Goal: Task Accomplishment & Management: Manage account settings

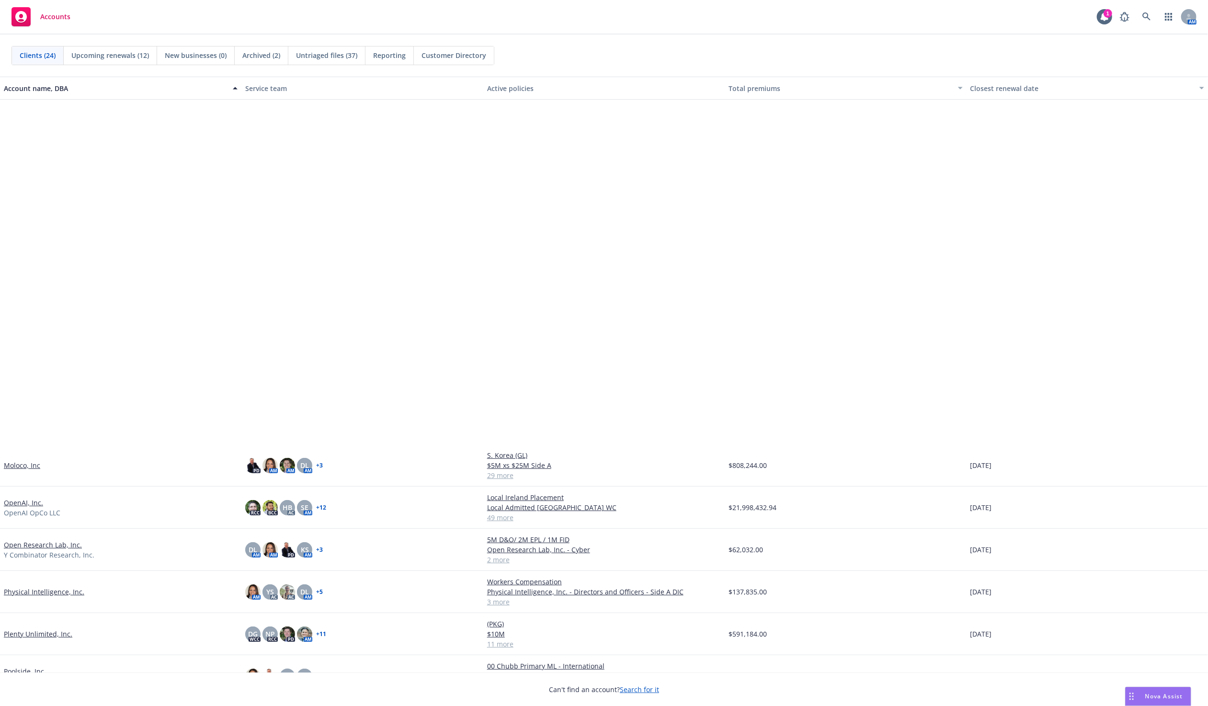
scroll to position [398, 0]
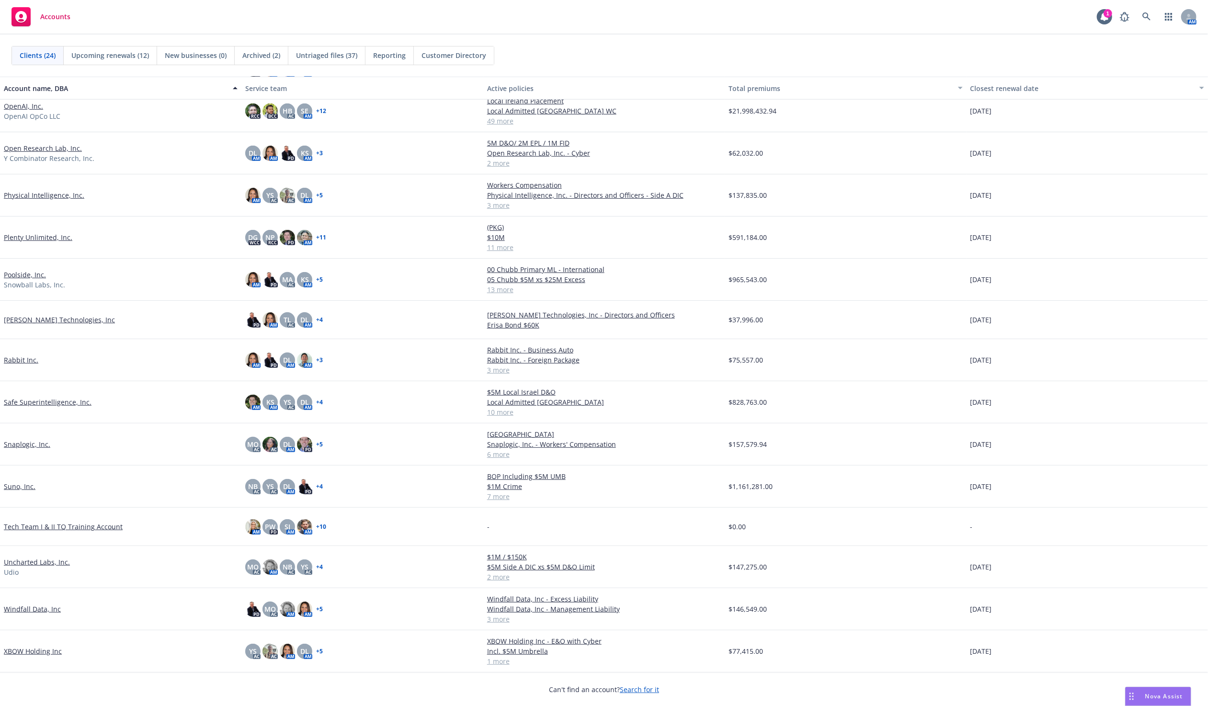
click at [61, 398] on link "Safe Superintelligence, Inc." at bounding box center [48, 402] width 88 height 10
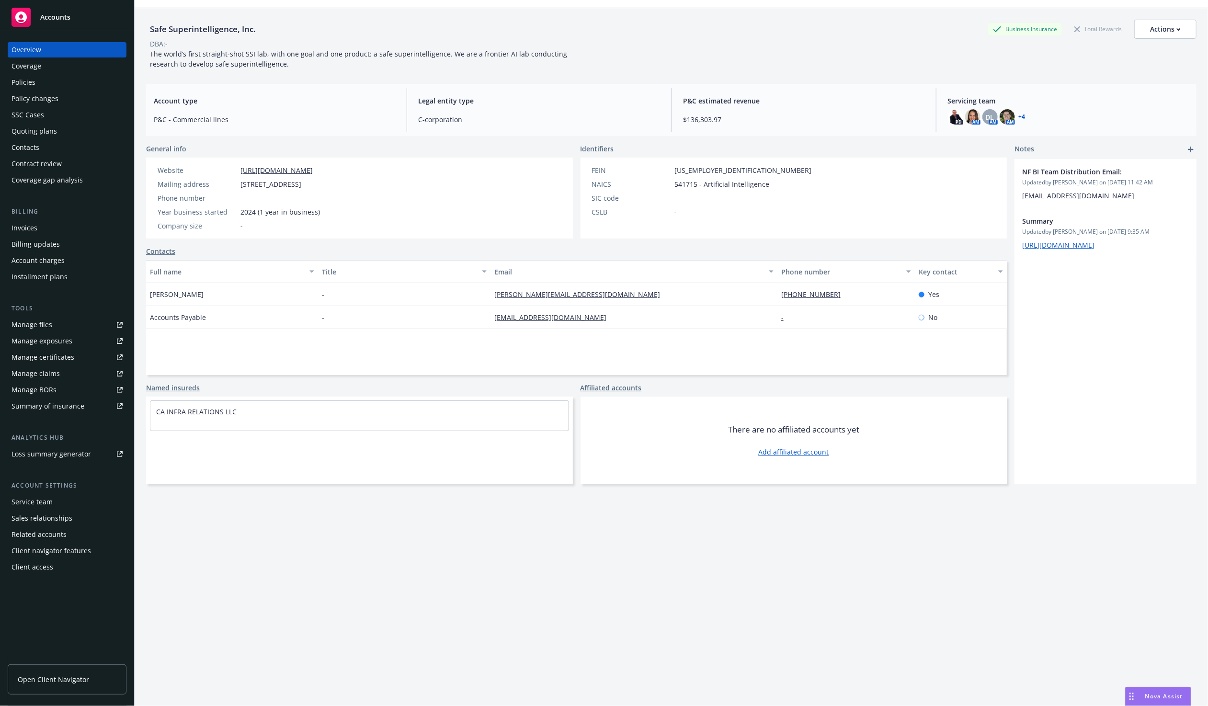
scroll to position [35, 0]
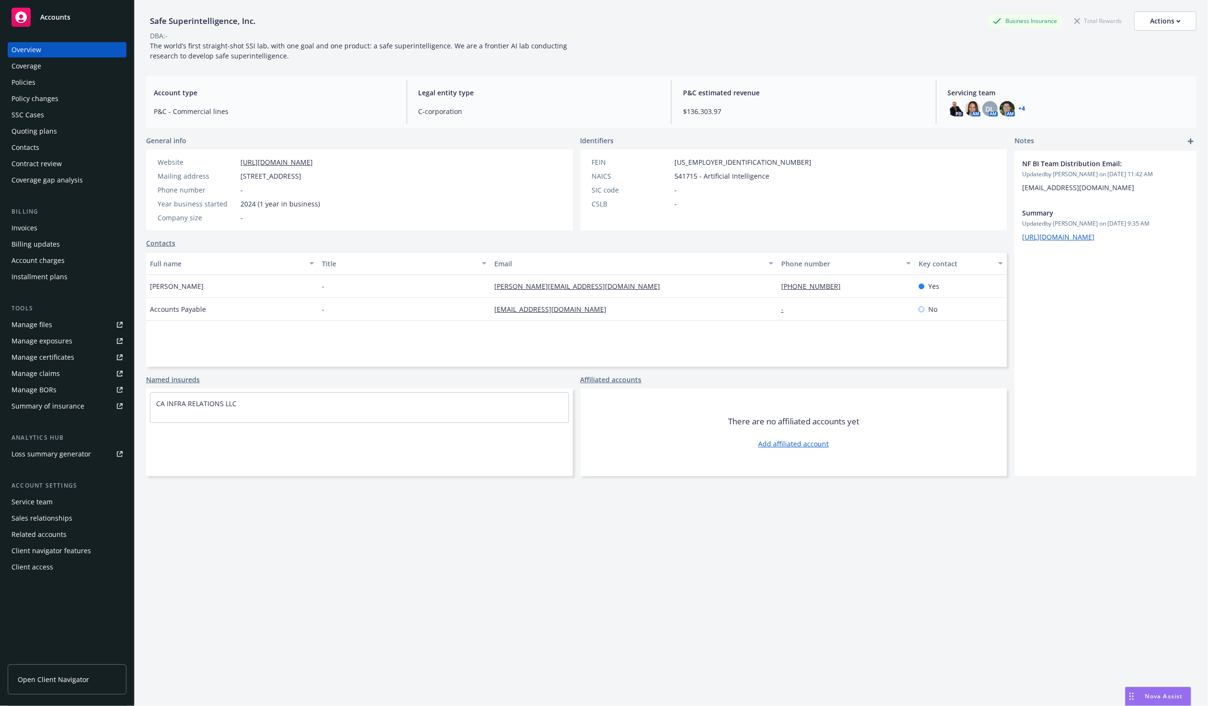
click at [76, 321] on link "Manage files" at bounding box center [67, 324] width 119 height 15
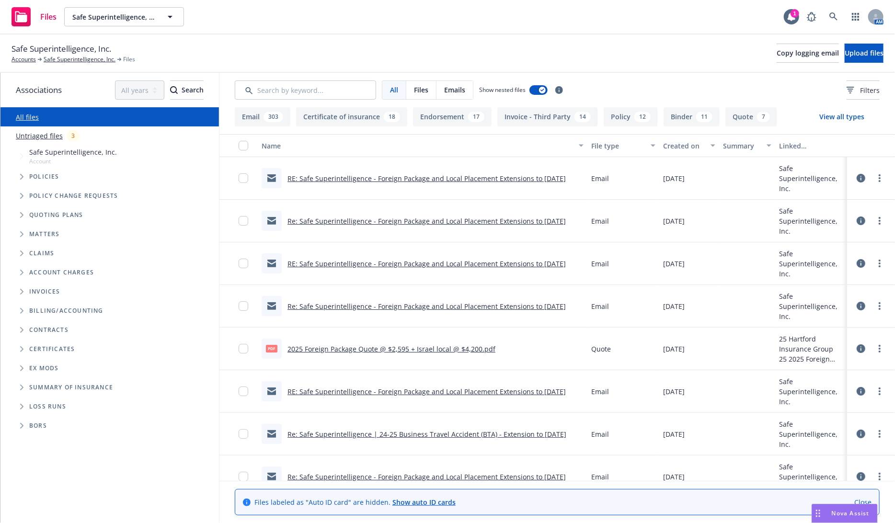
drag, startPoint x: 1194, startPoint y: 1, endPoint x: 615, endPoint y: 60, distance: 582.2
click at [615, 60] on div "Safe Superintelligence, Inc. Accounts Safe Superintelligence, Inc. Files Copy l…" at bounding box center [447, 53] width 872 height 21
click at [537, 174] on link "RE: Safe Superintelligence - Foreign Package and Local Placement Extensions to …" at bounding box center [426, 178] width 278 height 9
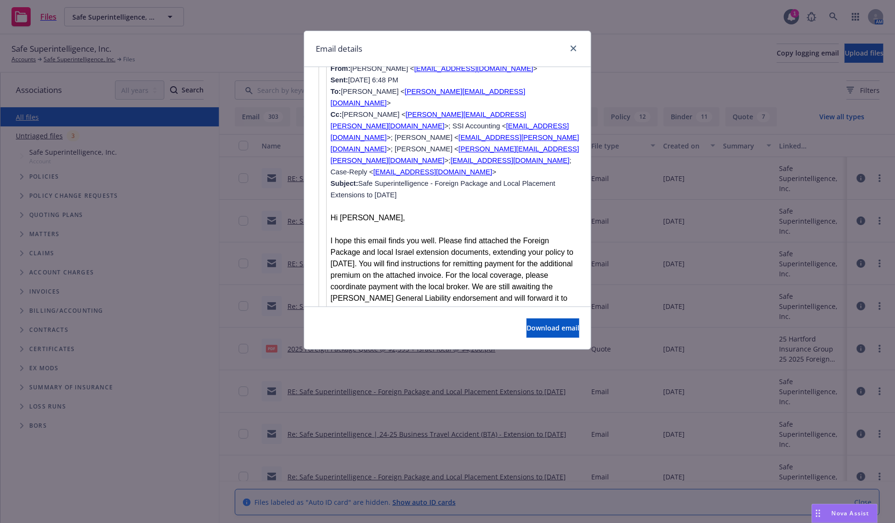
scroll to position [1395, 0]
drag, startPoint x: 380, startPoint y: 221, endPoint x: 561, endPoint y: 256, distance: 184.8
click at [561, 328] on p "Additionally, your Business Travel Accident coverage has also been extended to …" at bounding box center [455, 351] width 249 height 46
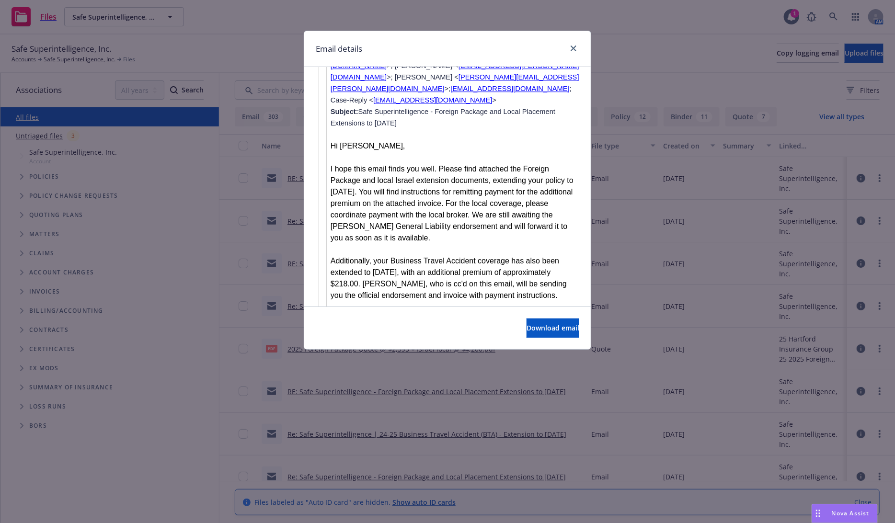
scroll to position [1484, 0]
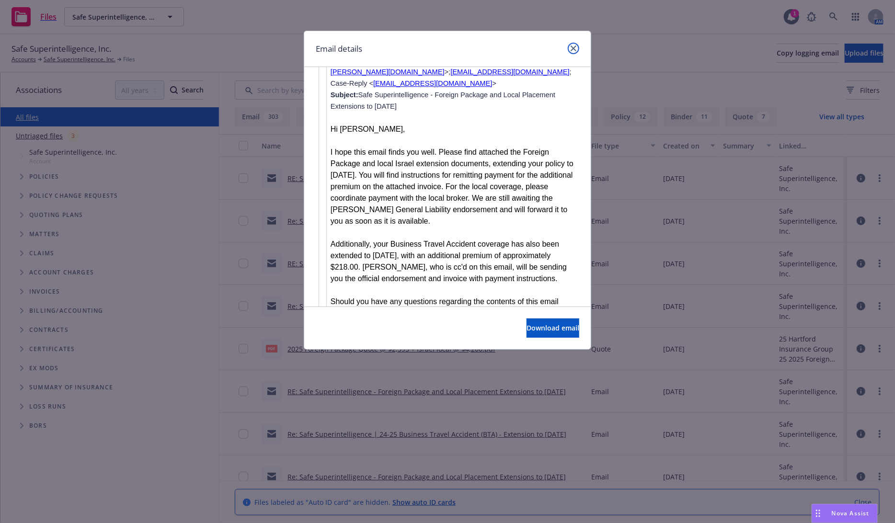
click at [569, 49] on link "close" at bounding box center [573, 48] width 11 height 11
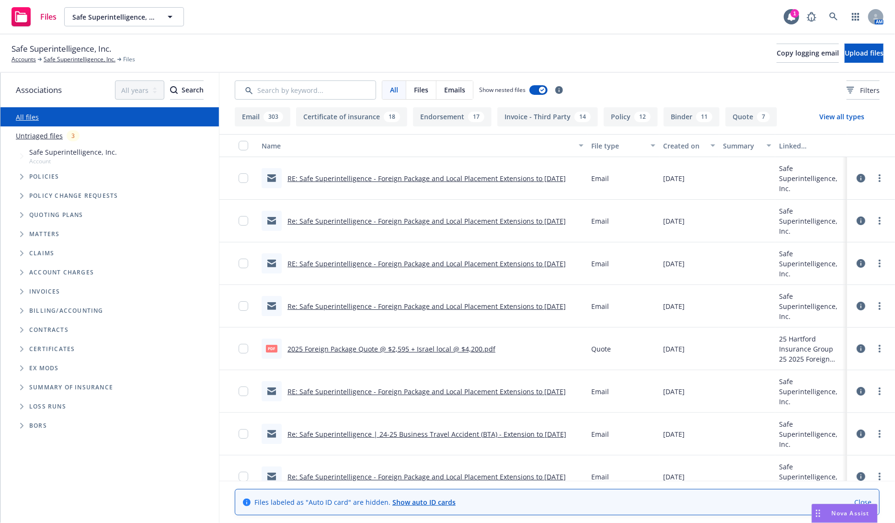
click at [412, 263] on link "RE: Safe Superintelligence - Foreign Package and Local Placement Extensions to …" at bounding box center [426, 263] width 278 height 9
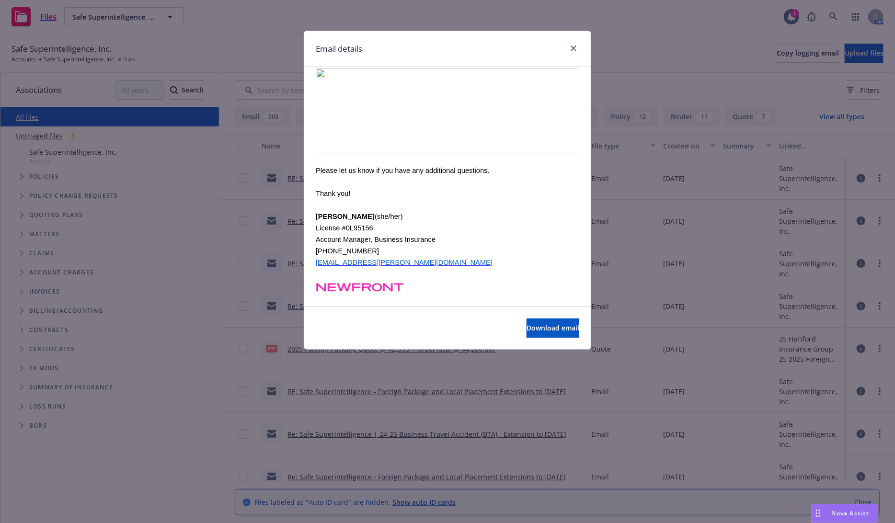
scroll to position [177, 0]
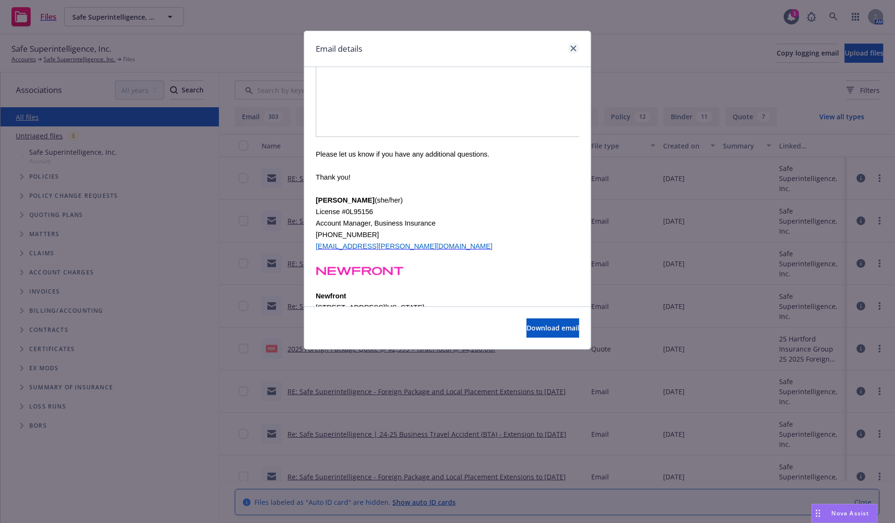
click at [569, 52] on div at bounding box center [571, 49] width 15 height 12
click at [569, 50] on link "close" at bounding box center [573, 48] width 11 height 11
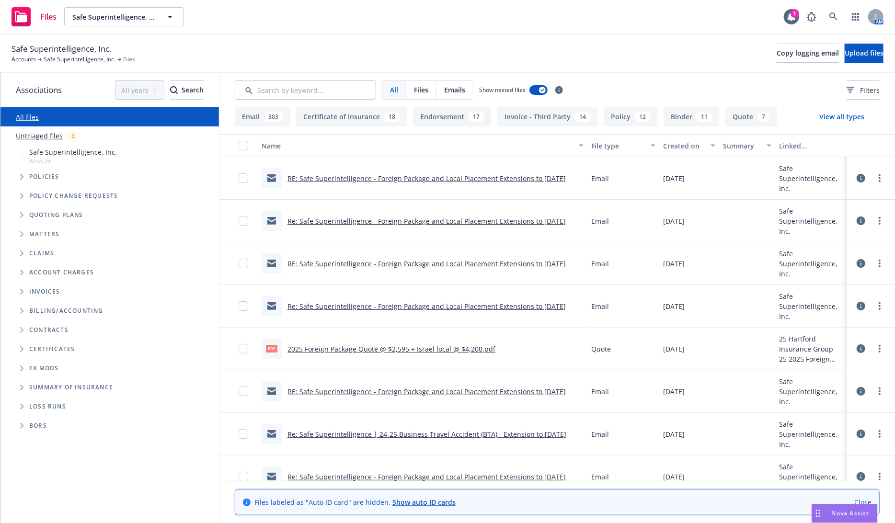
click at [476, 215] on div "Re: Safe Superintelligence - Foreign Package and Local Placement Extensions to …" at bounding box center [414, 221] width 304 height 20
click at [476, 222] on link "Re: Safe Superintelligence - Foreign Package and Local Placement Extensions to …" at bounding box center [426, 221] width 278 height 9
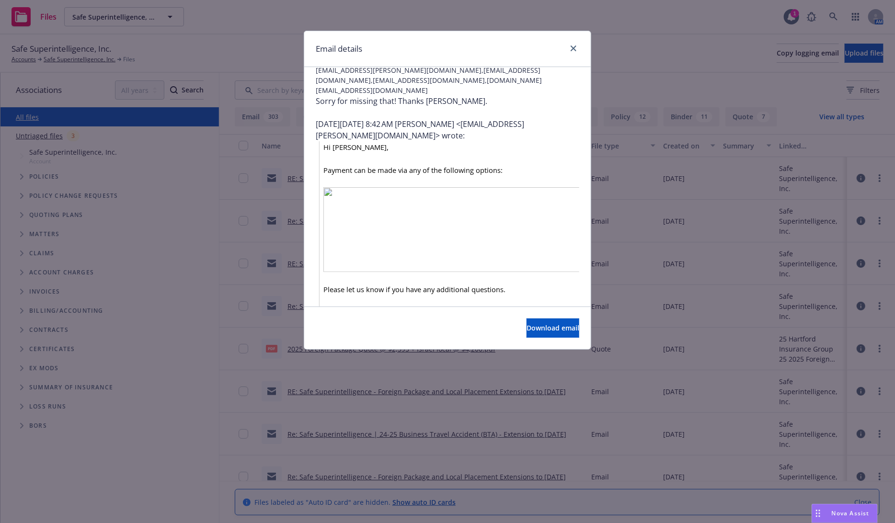
scroll to position [266, 0]
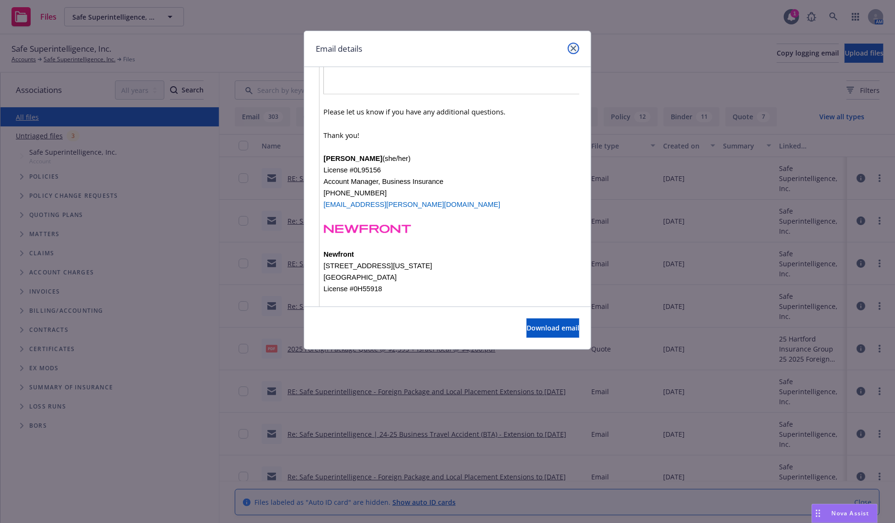
click at [575, 45] on link "close" at bounding box center [573, 48] width 11 height 11
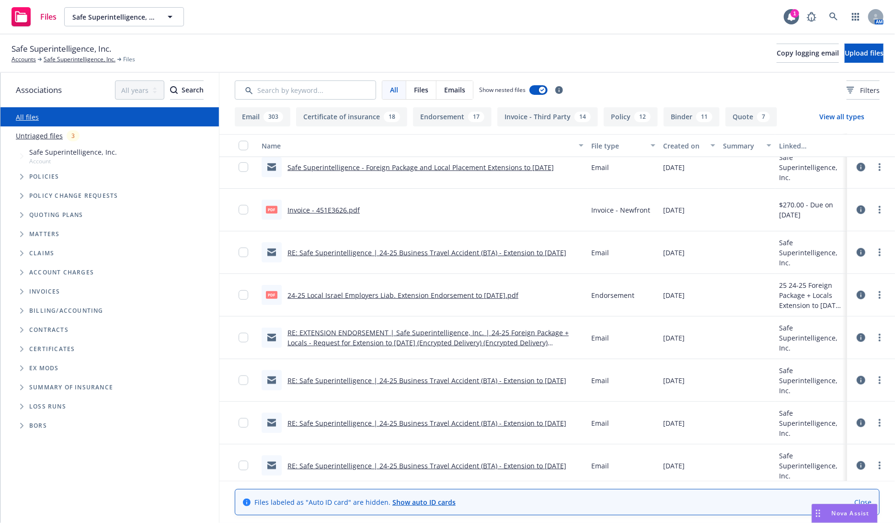
scroll to position [444, 0]
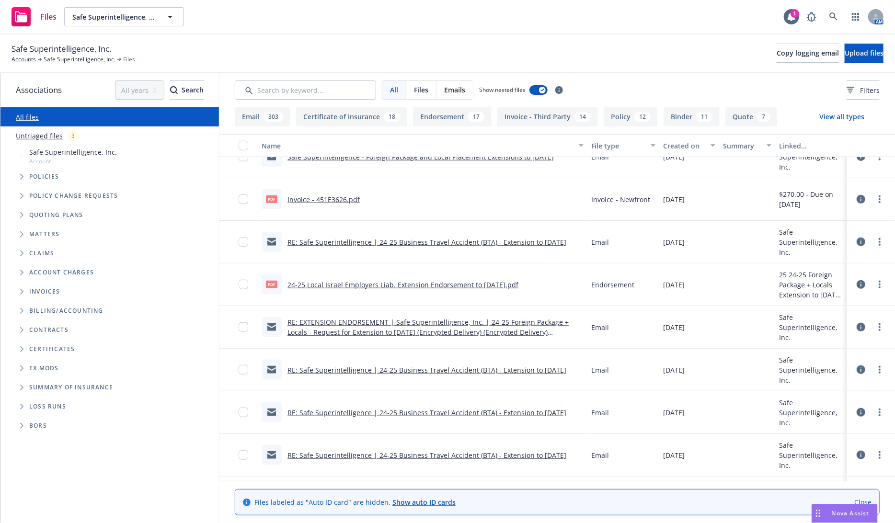
click at [456, 332] on link "RE: EXTENSION ENDORSEMENT | Safe Superintelligence, Inc. | 24-25 Foreign Packag…" at bounding box center [427, 332] width 281 height 29
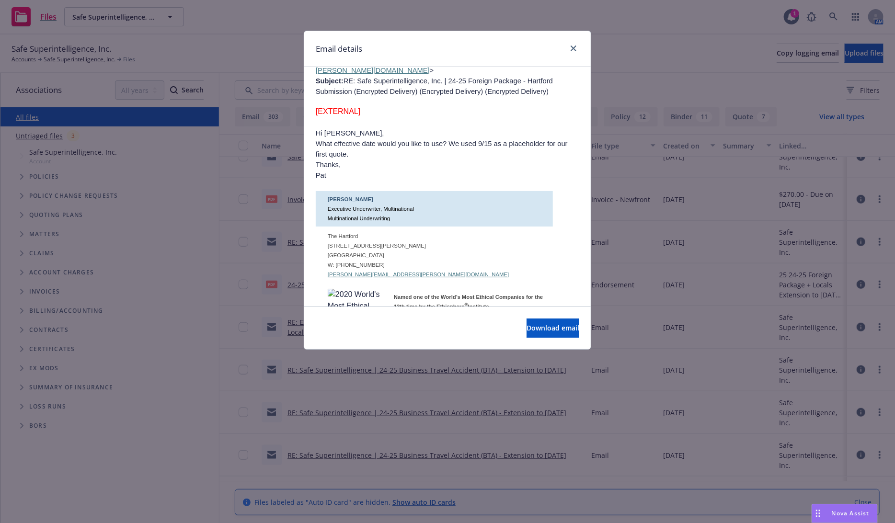
scroll to position [7718, 0]
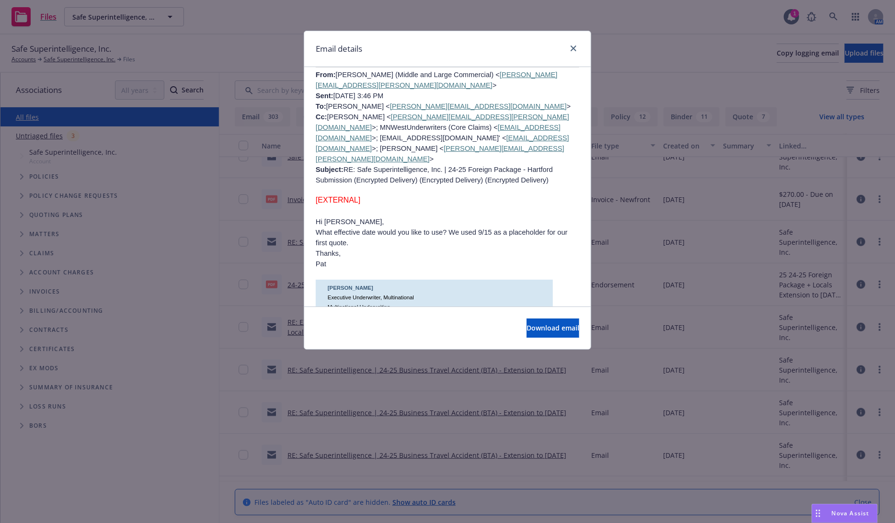
drag, startPoint x: 381, startPoint y: 228, endPoint x: 447, endPoint y: 238, distance: 66.9
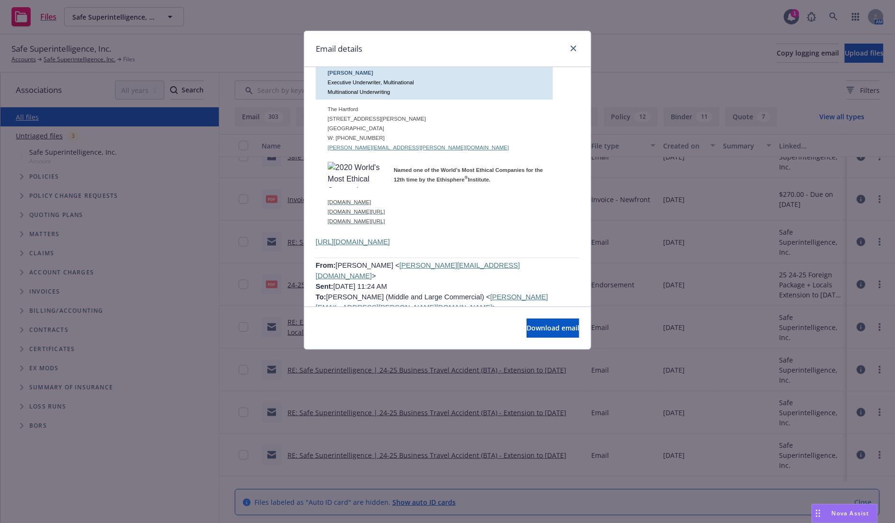
scroll to position [5322, 0]
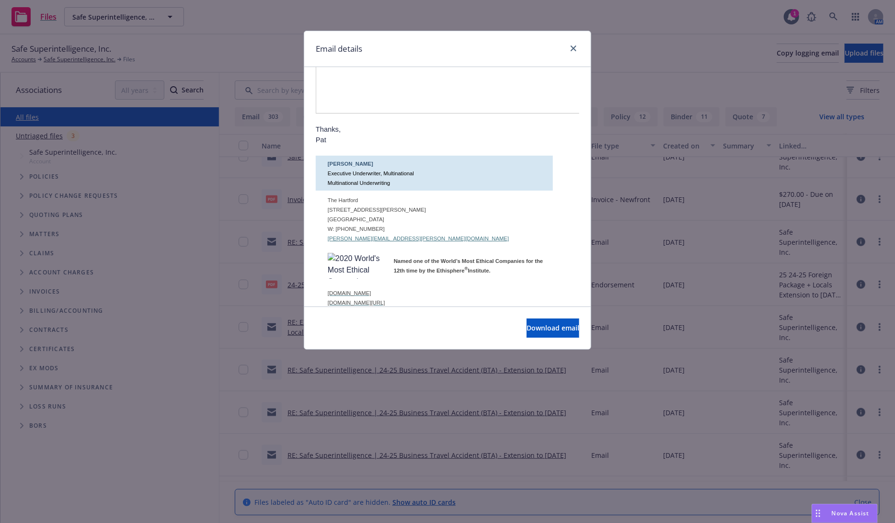
drag, startPoint x: 366, startPoint y: 220, endPoint x: 387, endPoint y: 229, distance: 21.9
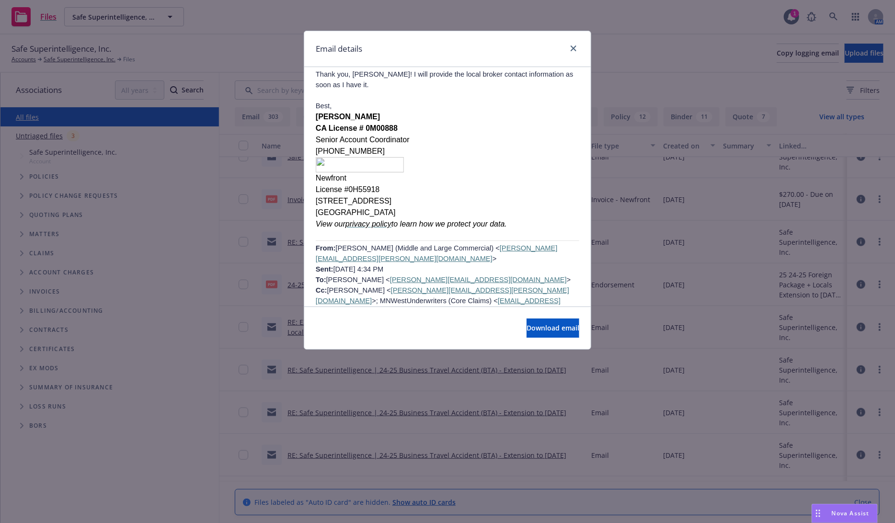
scroll to position [3725, 0]
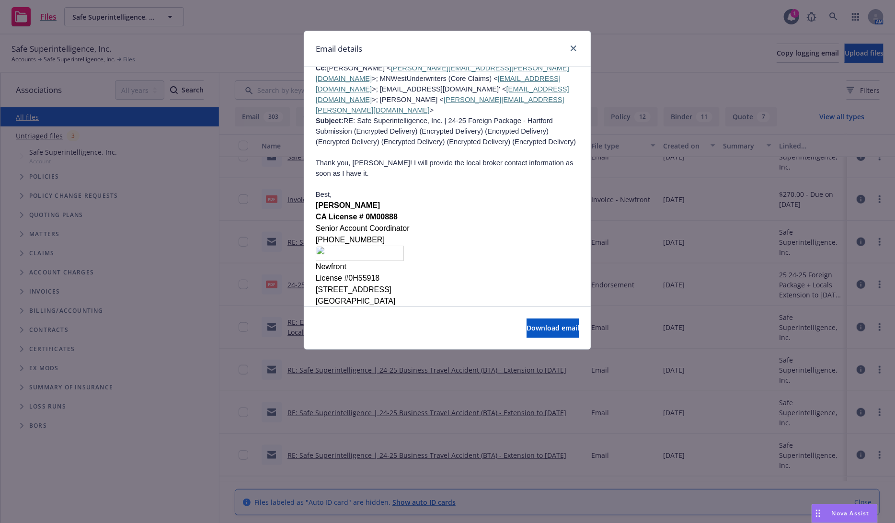
drag, startPoint x: 315, startPoint y: 74, endPoint x: 523, endPoint y: 143, distance: 218.4
click at [523, 331] on p "From: Lee, Pat (Middle and Large Commercial) < Patrick.Lee@thehartford.com > Se…" at bounding box center [447, 394] width 263 height 126
click at [571, 47] on icon "close" at bounding box center [574, 49] width 6 height 6
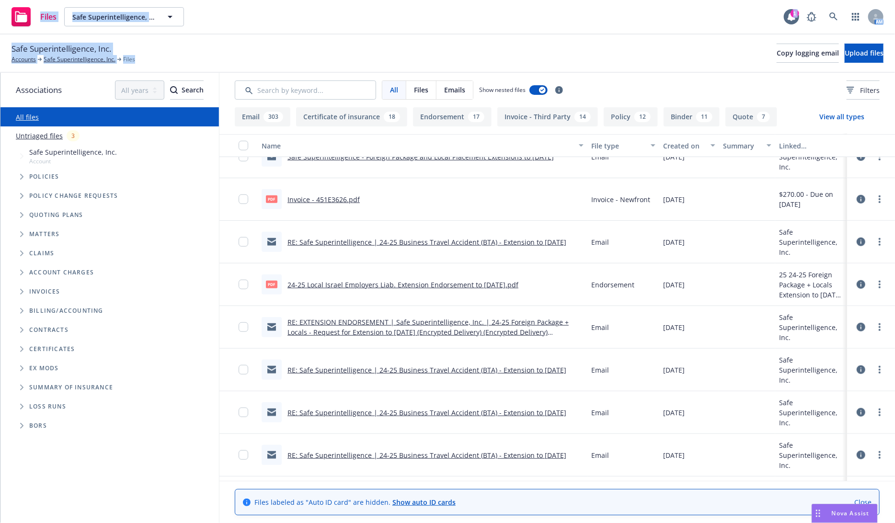
drag, startPoint x: 169, startPoint y: 69, endPoint x: -70, endPoint y: 14, distance: 245.2
click at [0, 14] on html "Files Safe Superintelligence, Inc. Safe Superintelligence, Inc. 1 AM Safe Super…" at bounding box center [447, 261] width 895 height 523
click at [248, 56] on div "Safe Superintelligence, Inc. Accounts Safe Superintelligence, Inc. Files Copy l…" at bounding box center [447, 53] width 872 height 21
drag, startPoint x: 230, startPoint y: 65, endPoint x: -5, endPoint y: 8, distance: 242.0
click at [0, 8] on html "Files Safe Superintelligence, Inc. Safe Superintelligence, Inc. 1 AM Safe Super…" at bounding box center [447, 261] width 895 height 523
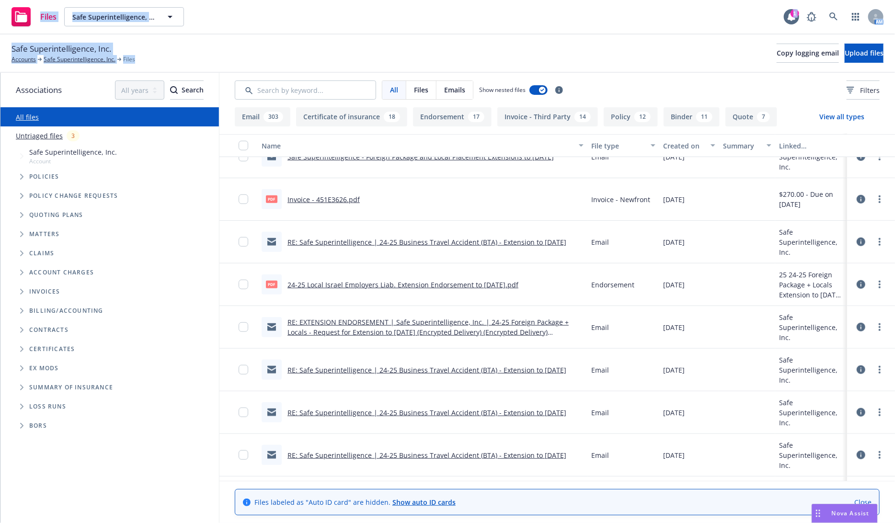
click at [168, 53] on div "Safe Superintelligence, Inc. Accounts Safe Superintelligence, Inc. Files Copy l…" at bounding box center [447, 53] width 872 height 21
drag, startPoint x: 179, startPoint y: 63, endPoint x: -31, endPoint y: 10, distance: 216.0
click at [0, 10] on html "Files Safe Superintelligence, Inc. Safe Superintelligence, Inc. 1 AM Safe Super…" at bounding box center [447, 261] width 895 height 523
click at [190, 70] on div "Safe Superintelligence, Inc. Accounts Safe Superintelligence, Inc. Files Copy l…" at bounding box center [447, 53] width 895 height 38
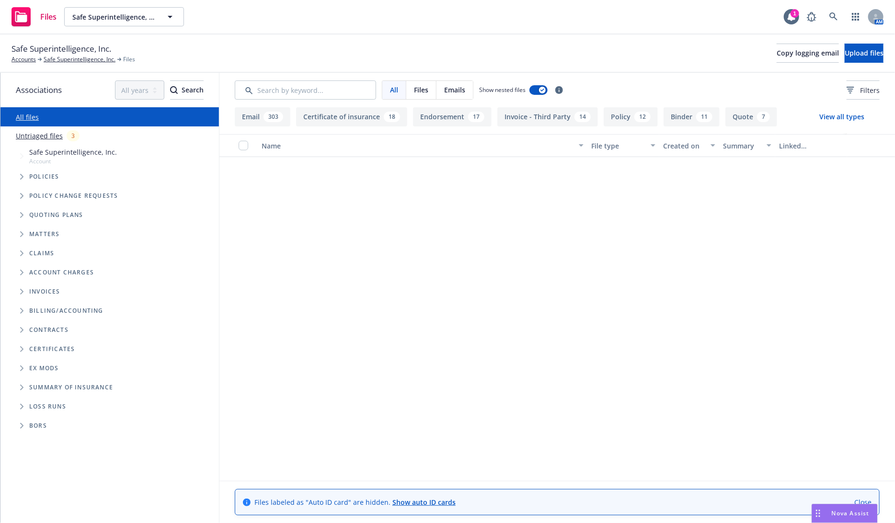
scroll to position [0, 0]
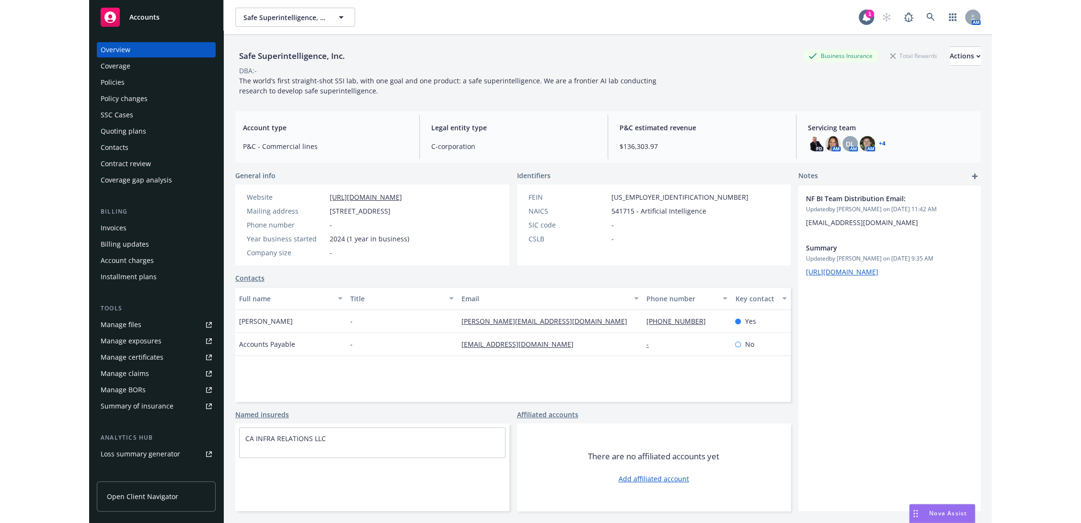
scroll to position [34, 0]
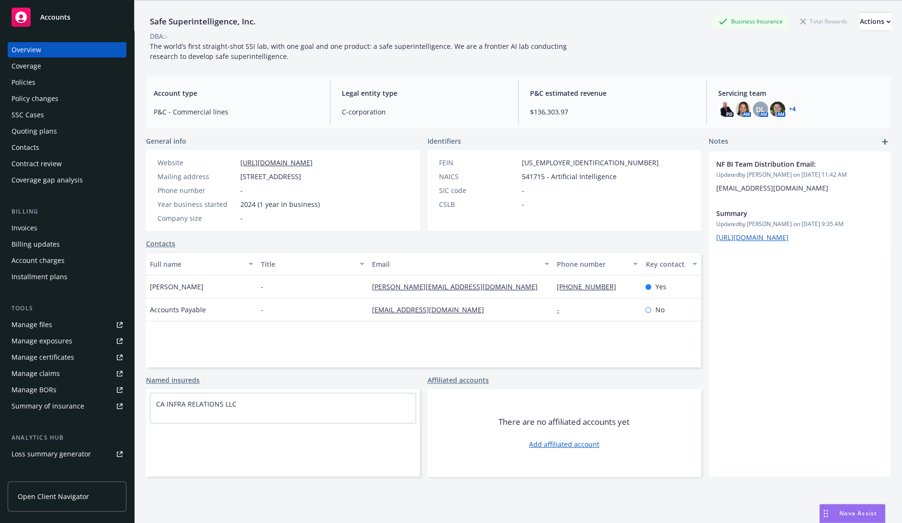
click at [70, 87] on div "Policies" at bounding box center [66, 82] width 111 height 15
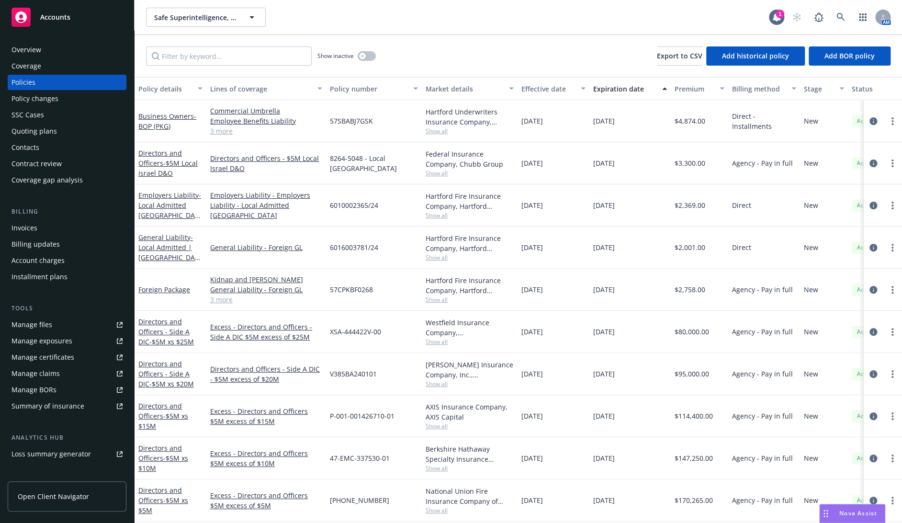
click at [57, 490] on link "Open Client Navigator" at bounding box center [67, 496] width 119 height 30
click at [51, 325] on link "Manage files" at bounding box center [67, 324] width 119 height 15
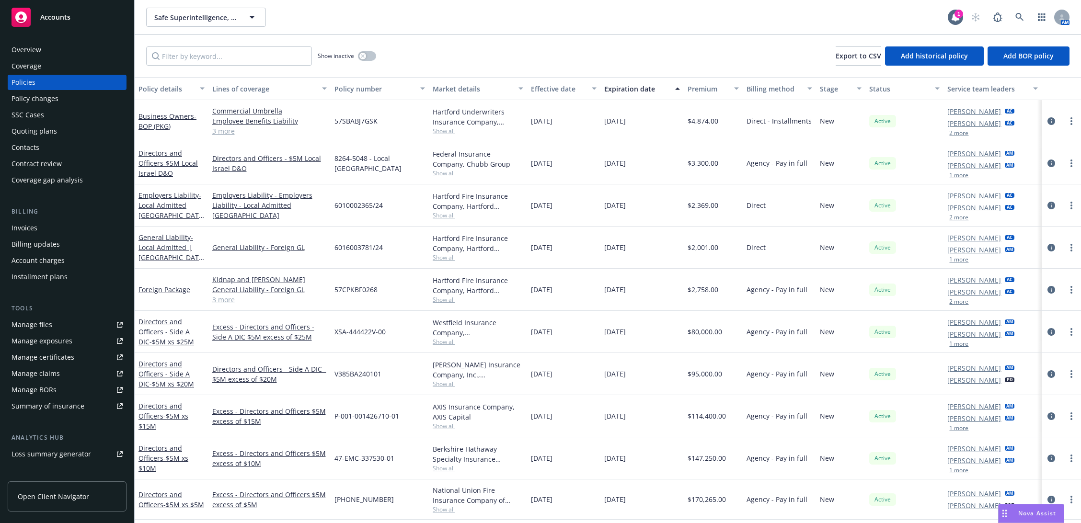
click at [57, 71] on div "Coverage" at bounding box center [66, 65] width 111 height 15
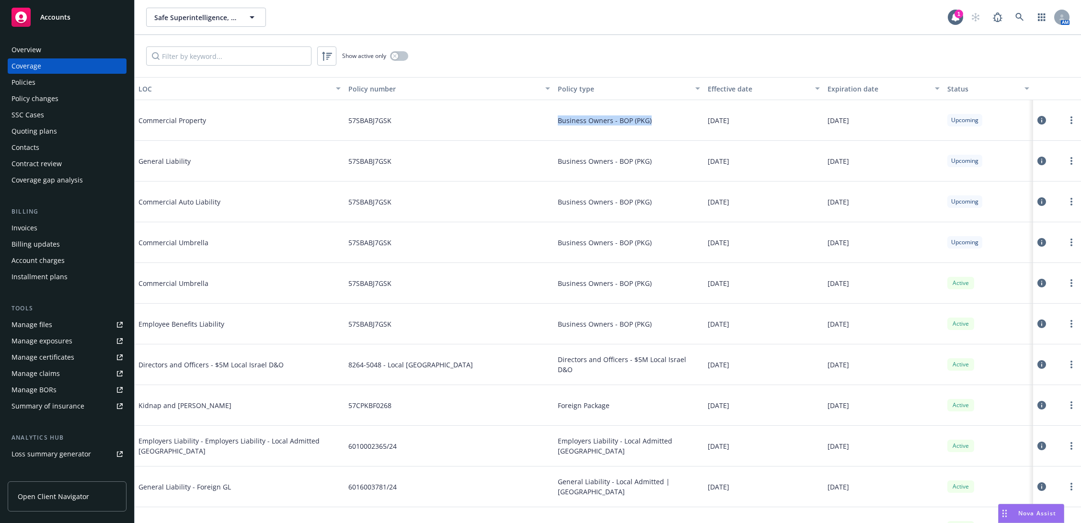
drag, startPoint x: 549, startPoint y: 114, endPoint x: 641, endPoint y: 126, distance: 92.8
click at [641, 126] on div "Business Owners - BOP (PKG)" at bounding box center [629, 120] width 150 height 41
click at [33, 87] on div "Policies" at bounding box center [23, 82] width 24 height 15
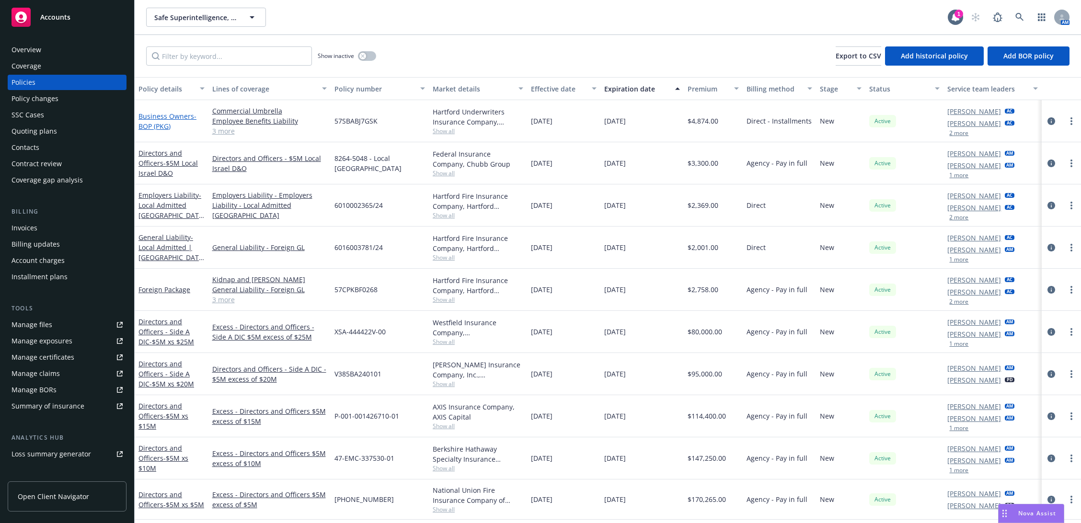
click at [155, 118] on link "Business Owners - BOP (PKG)" at bounding box center [167, 121] width 58 height 19
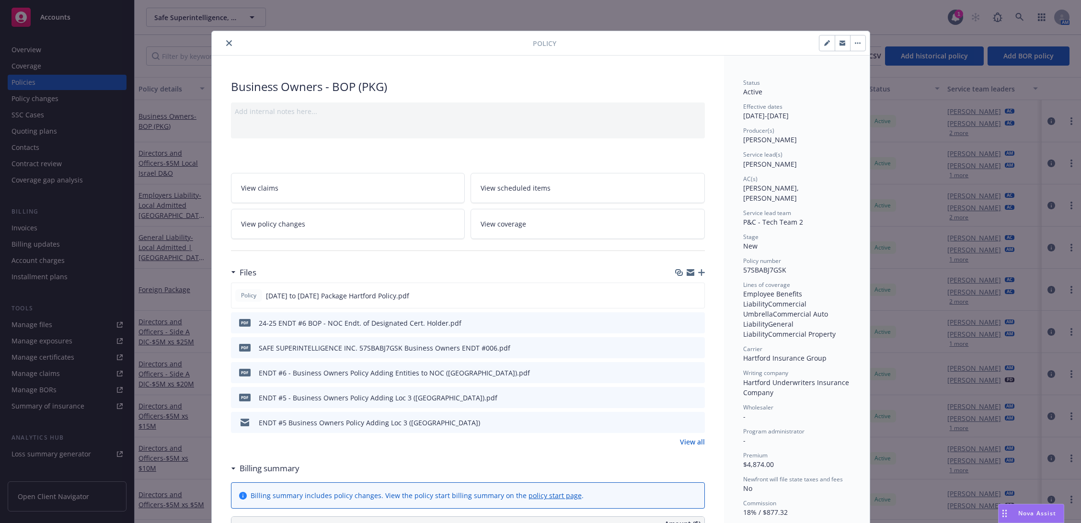
click at [699, 272] on icon "button" at bounding box center [701, 272] width 7 height 7
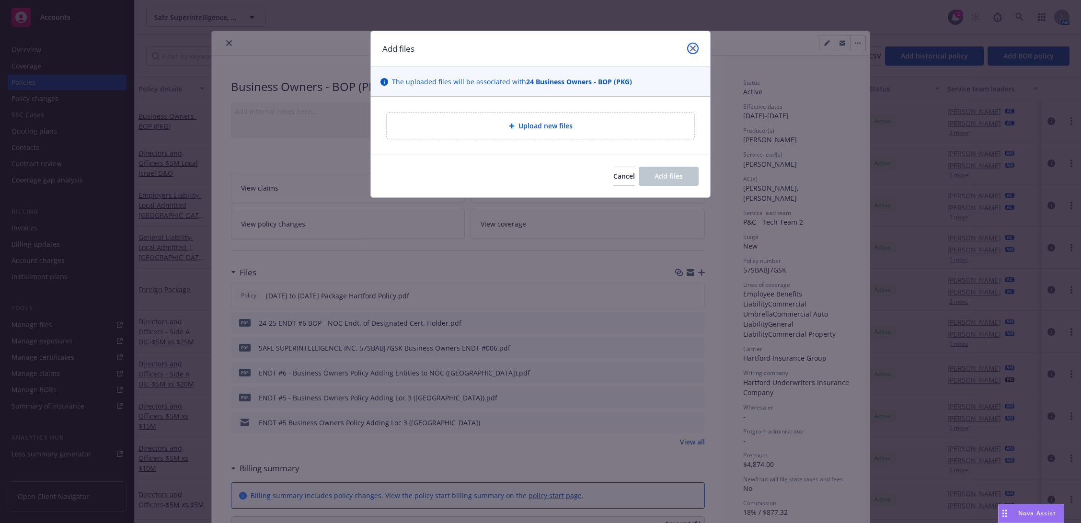
click at [691, 51] on icon "close" at bounding box center [693, 49] width 6 height 6
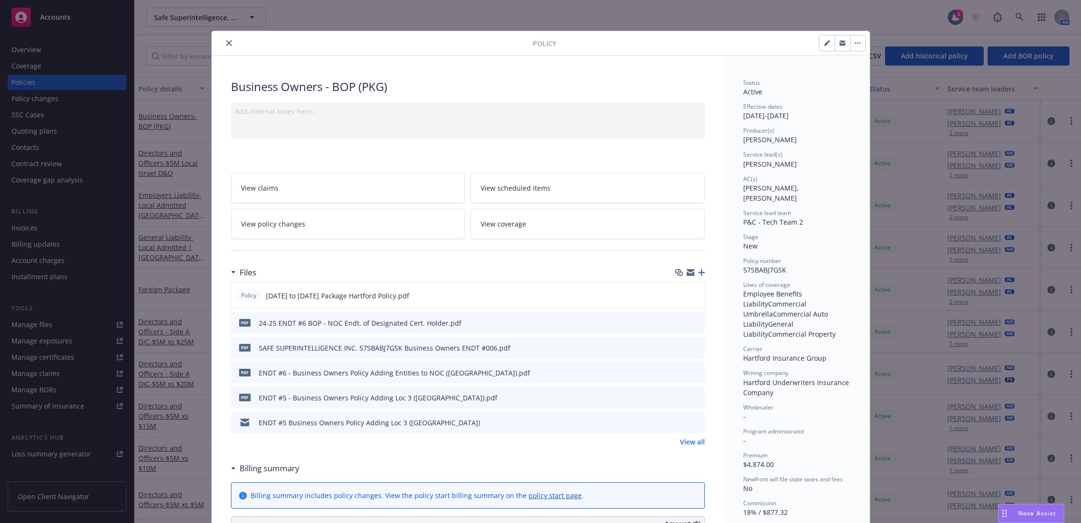
click at [820, 46] on button "button" at bounding box center [826, 42] width 15 height 15
select select "NEW"
select select "12"
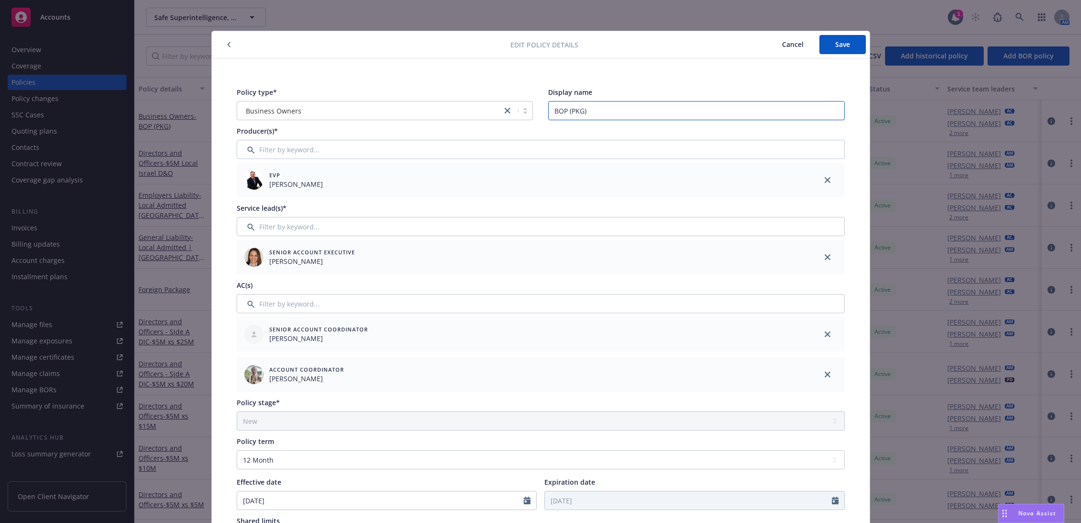
click at [637, 110] on input "BOP (PKG)" at bounding box center [696, 110] width 297 height 19
type input "BOP (PKG)"
click at [783, 42] on span "Cancel" at bounding box center [793, 44] width 22 height 9
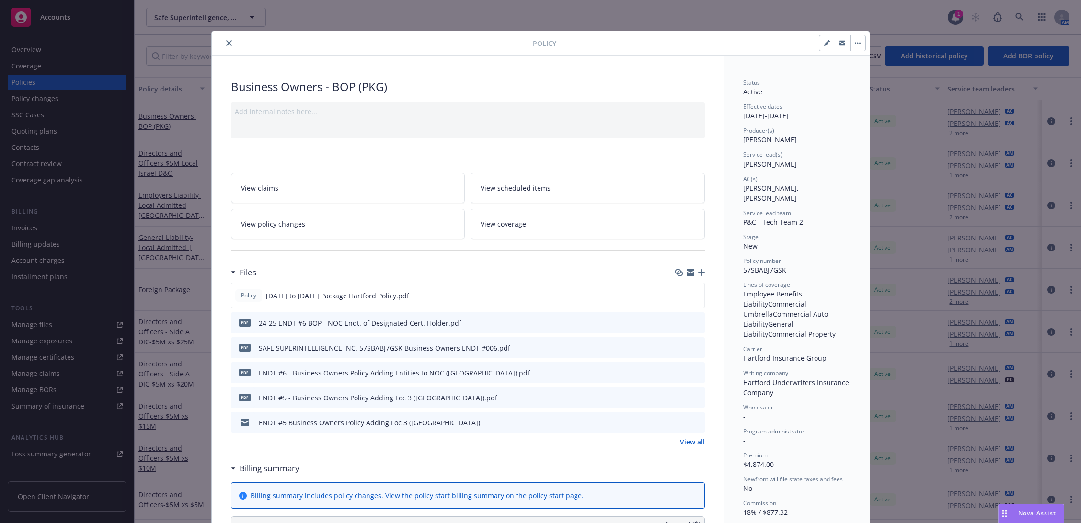
click at [223, 40] on button "close" at bounding box center [228, 42] width 11 height 11
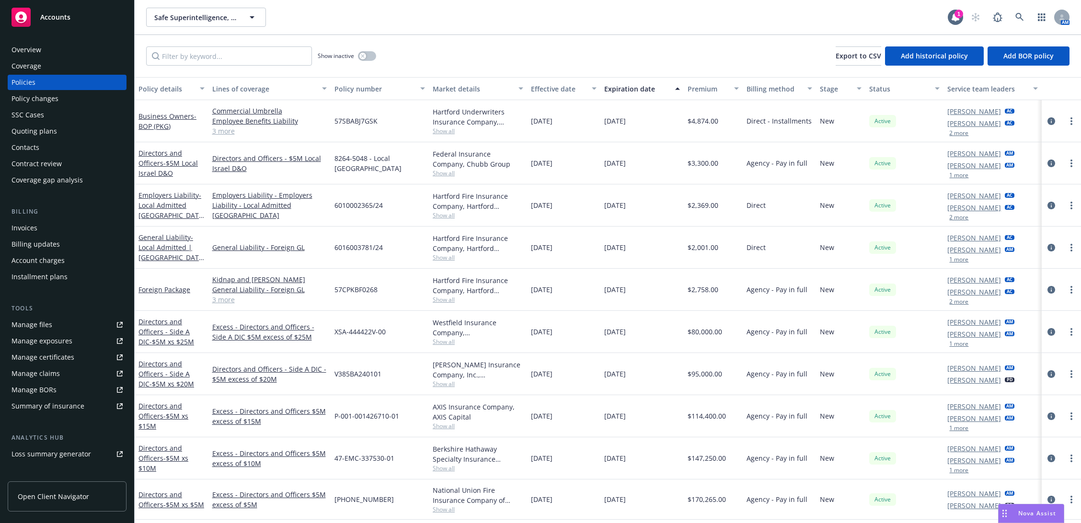
click at [82, 99] on div "Policy changes" at bounding box center [66, 98] width 111 height 15
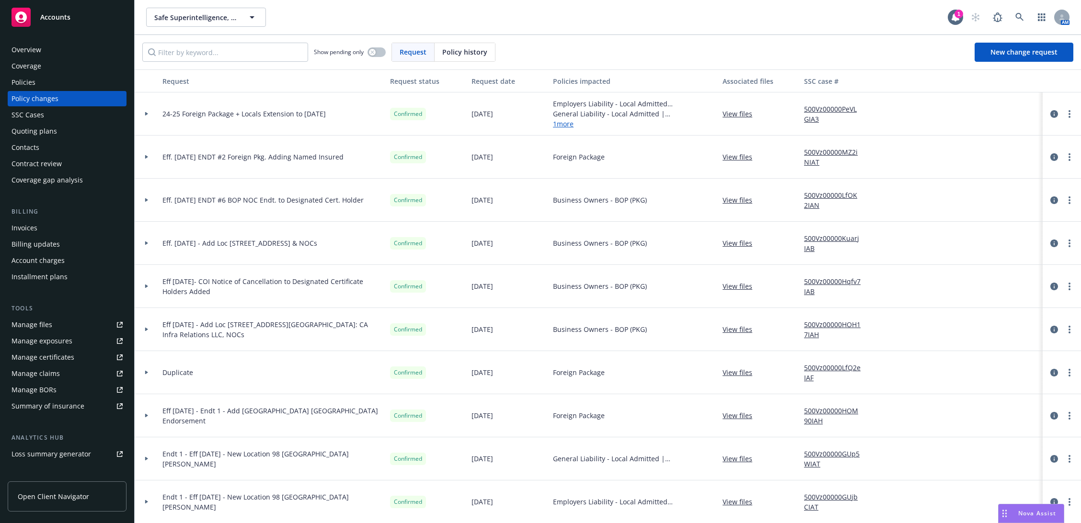
click at [146, 115] on icon at bounding box center [147, 113] width 4 height 3
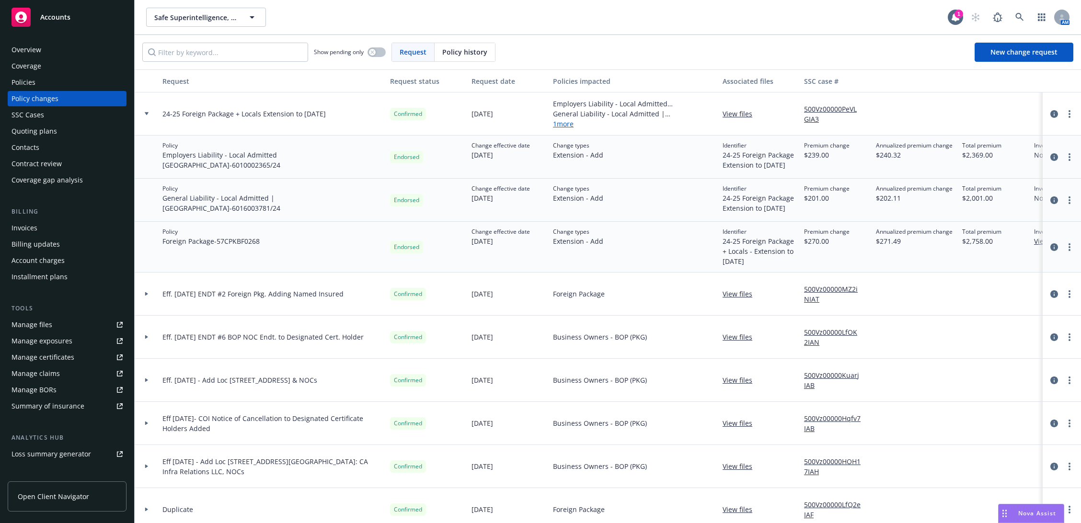
click at [146, 115] on icon at bounding box center [147, 113] width 4 height 3
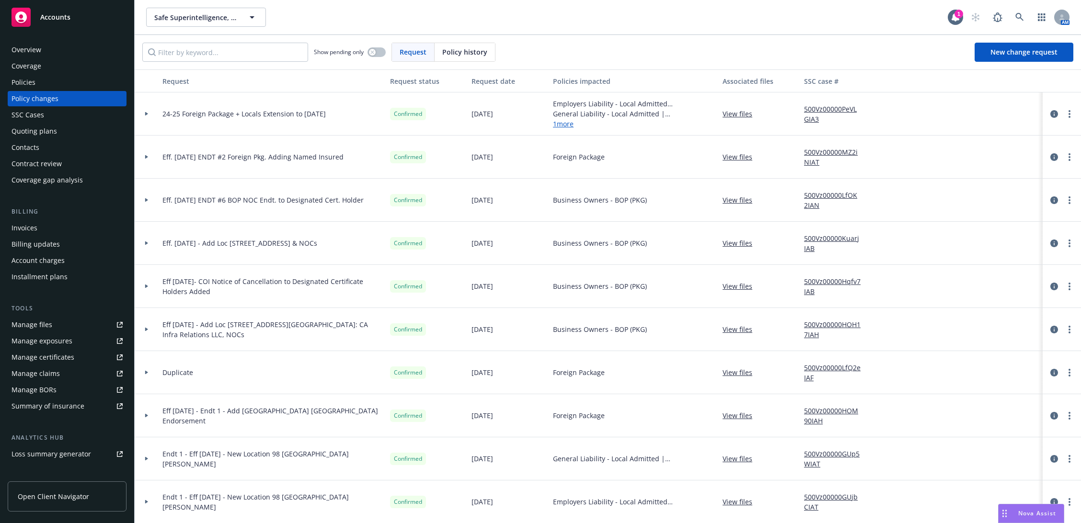
click at [739, 113] on link "View files" at bounding box center [740, 114] width 37 height 10
click at [145, 115] on icon at bounding box center [147, 113] width 4 height 3
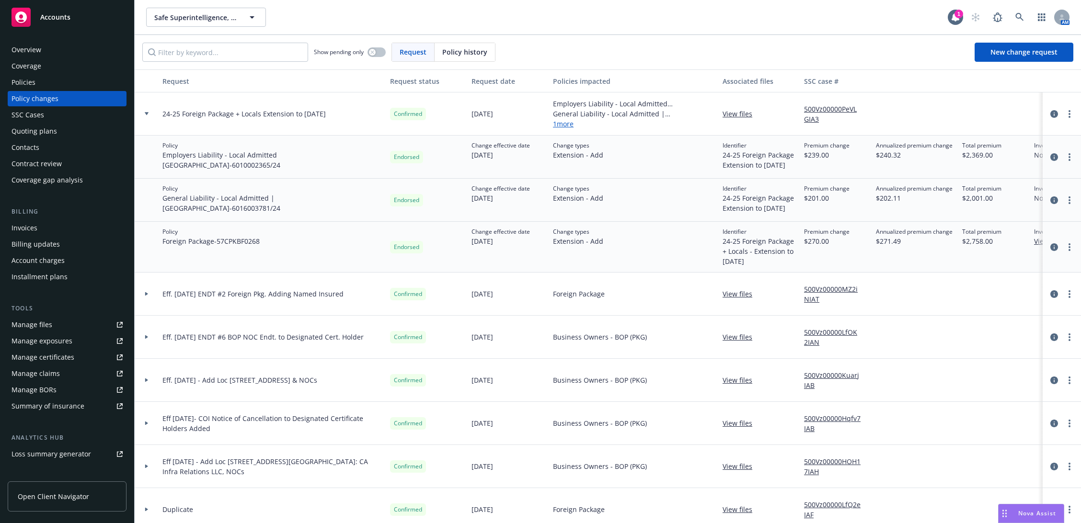
click at [145, 115] on icon at bounding box center [147, 113] width 4 height 3
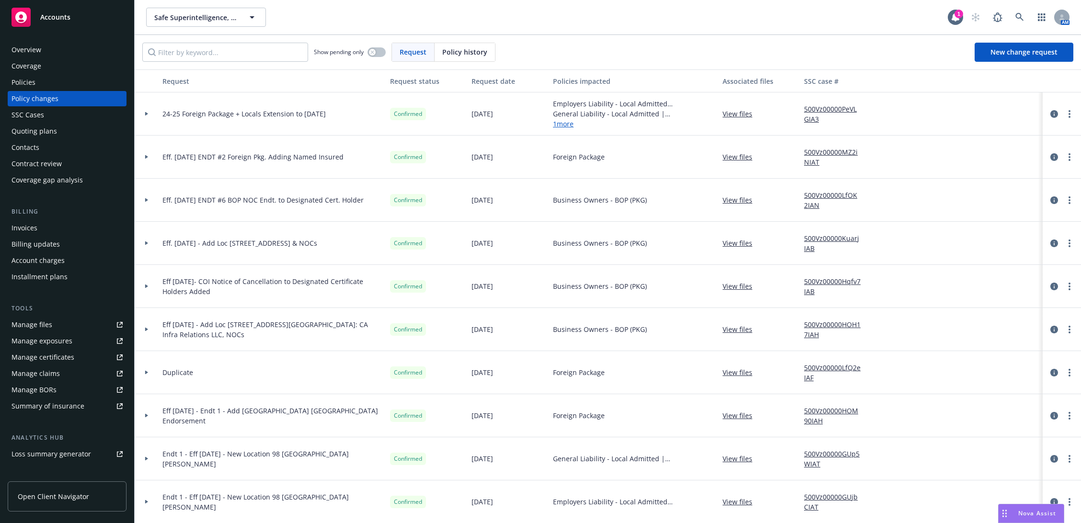
click at [141, 117] on div at bounding box center [147, 113] width 24 height 43
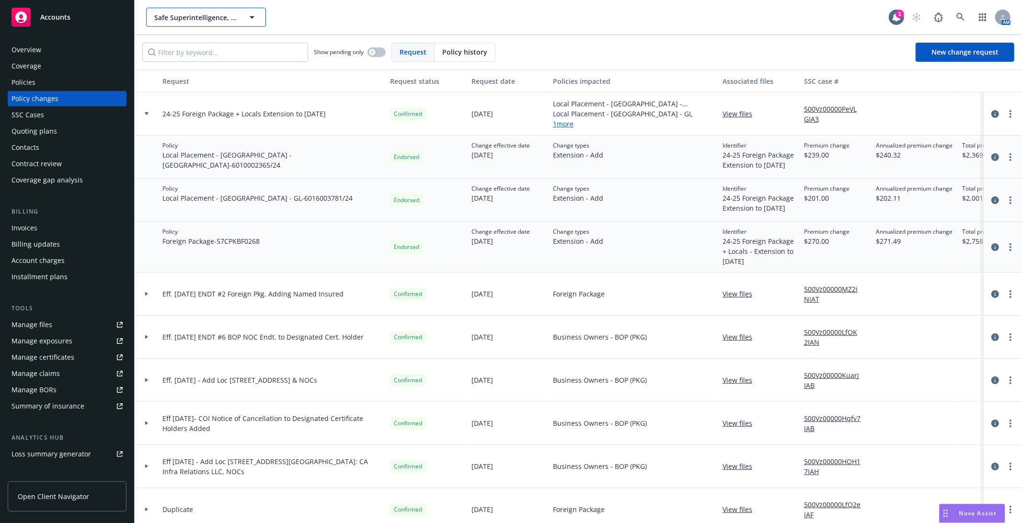
click at [191, 14] on span "Safe Superintelligence, Inc." at bounding box center [195, 17] width 83 height 10
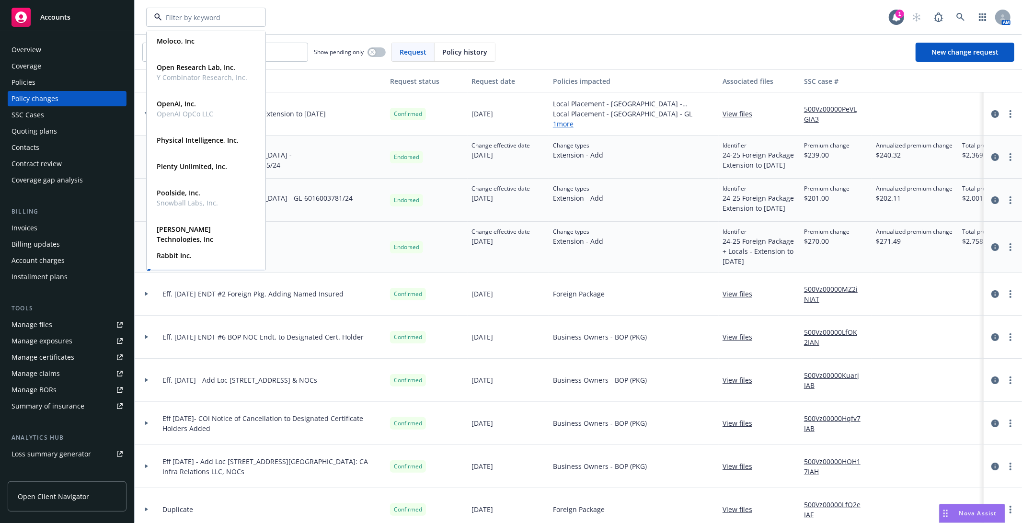
scroll to position [266, 0]
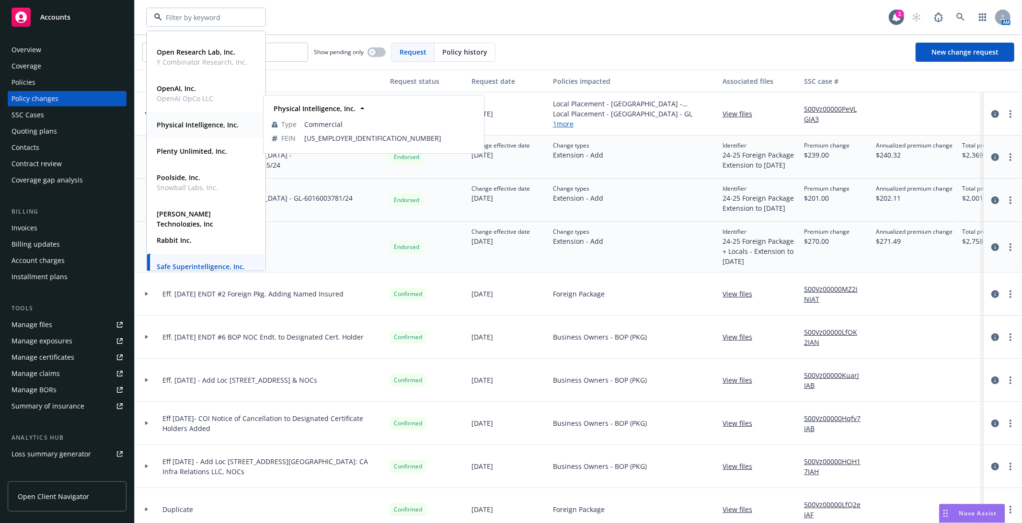
click at [195, 125] on strong "Physical Intelligence, Inc." at bounding box center [198, 124] width 82 height 9
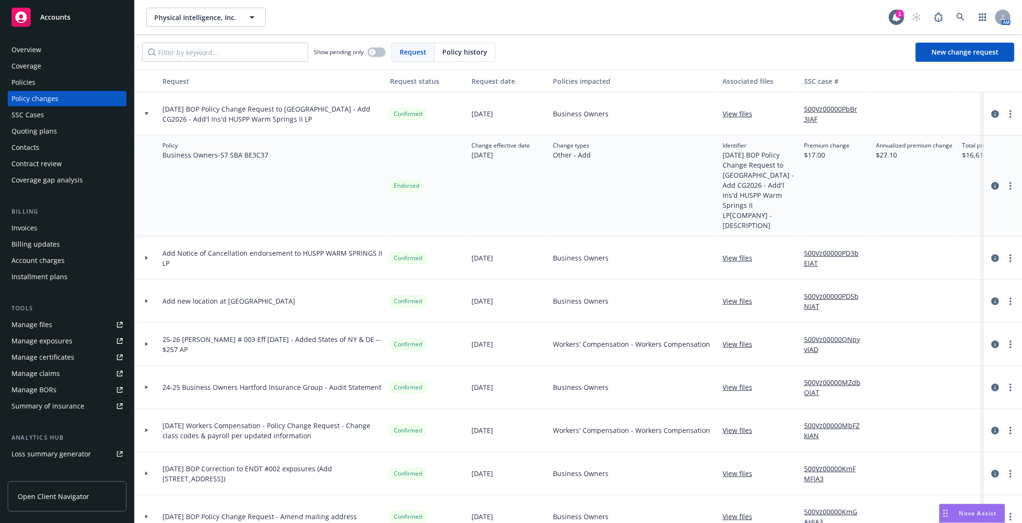
click at [83, 77] on div "Policies" at bounding box center [66, 82] width 111 height 15
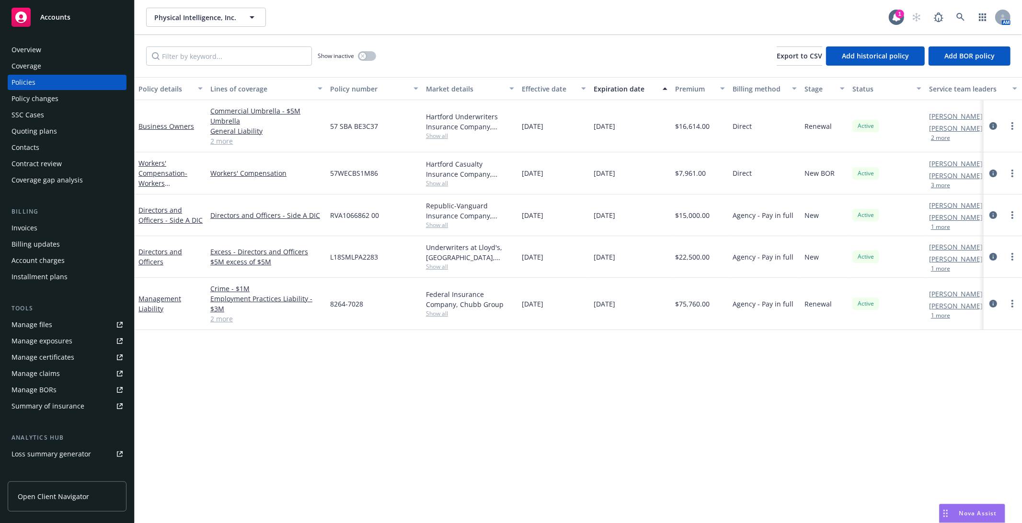
click at [84, 321] on link "Manage files" at bounding box center [67, 324] width 119 height 15
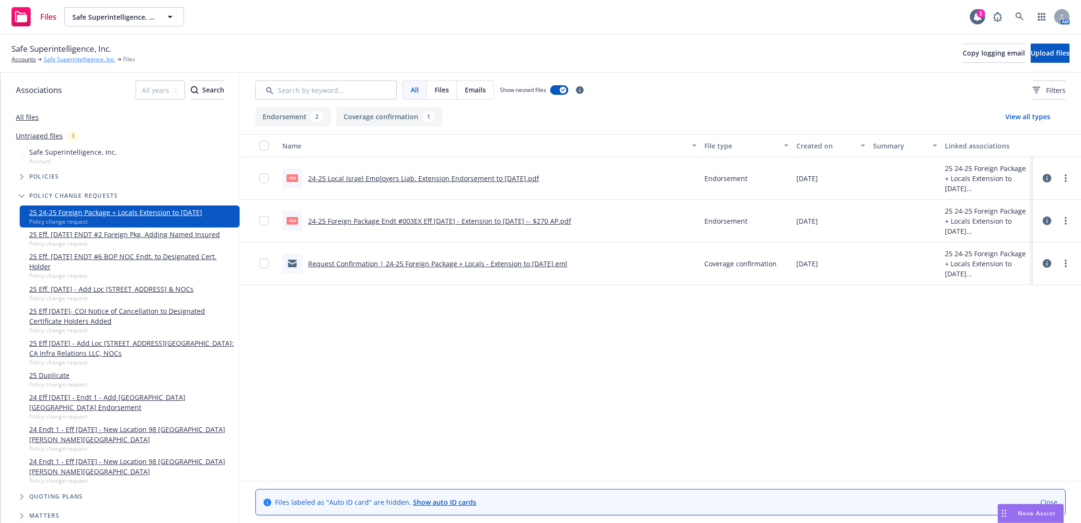
click at [92, 62] on link "Safe Superintelligence, Inc." at bounding box center [80, 59] width 72 height 9
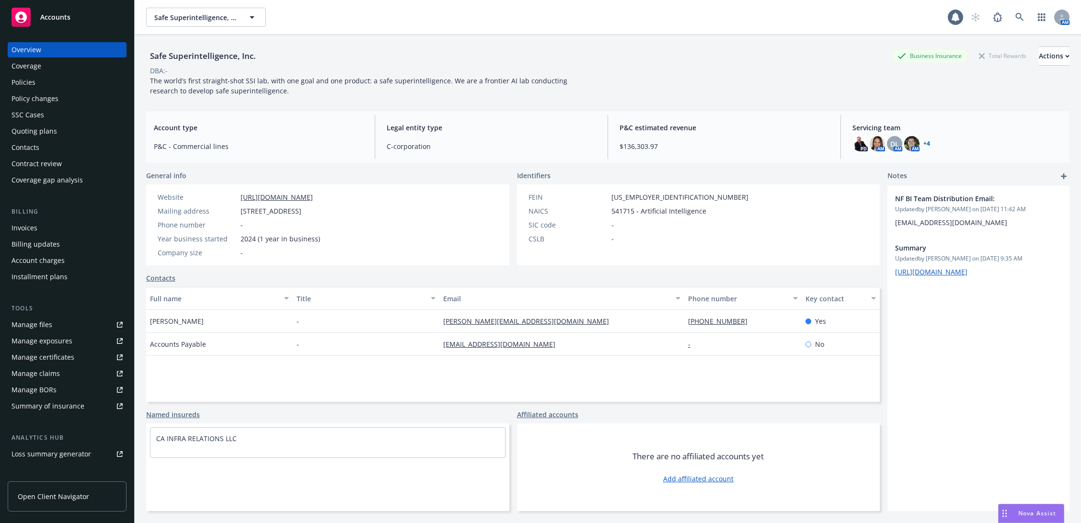
click at [73, 89] on div "Policies" at bounding box center [66, 82] width 111 height 15
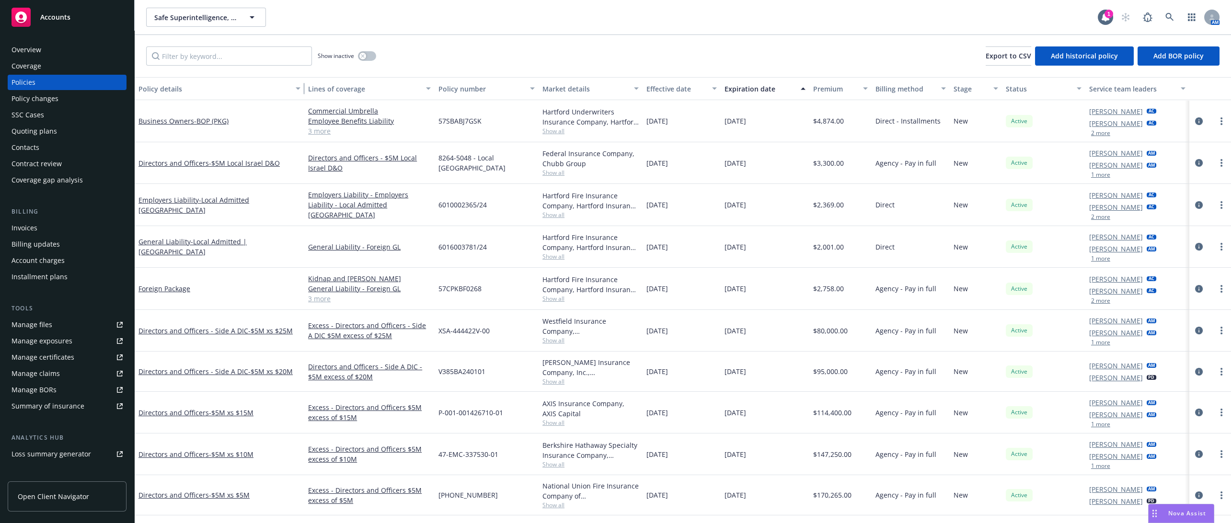
drag, startPoint x: 218, startPoint y: 87, endPoint x: 304, endPoint y: 89, distance: 85.3
click at [303, 89] on div "Policy details Lines of coverage Policy number Market details Effective date Ex…" at bounding box center [683, 88] width 1096 height 23
click at [208, 202] on span "- Local Admitted Israel" at bounding box center [193, 204] width 111 height 19
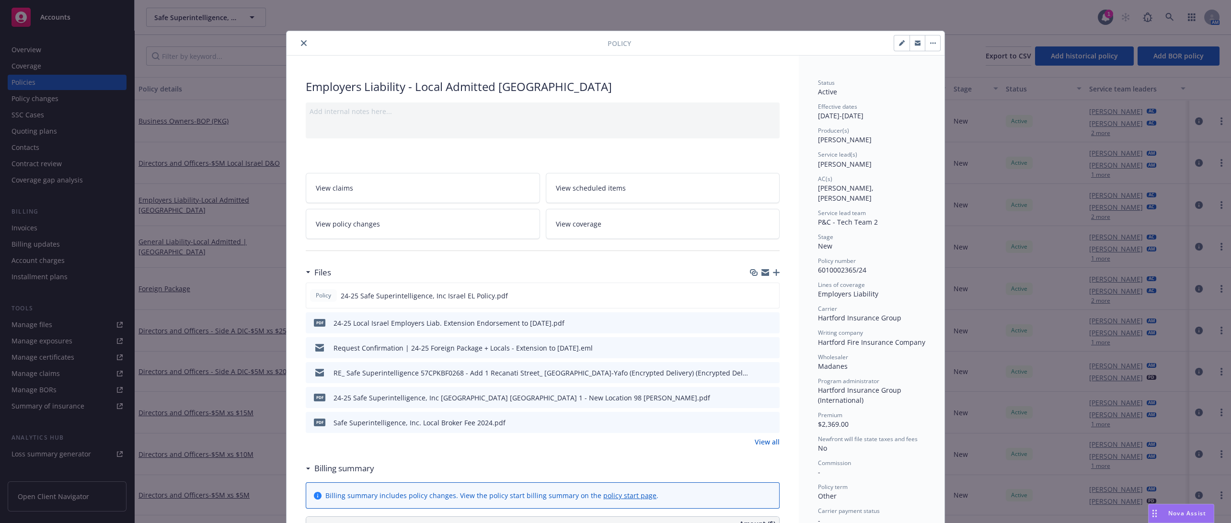
click at [899, 44] on icon "button" at bounding box center [902, 43] width 6 height 6
select select "NEW"
select select "other"
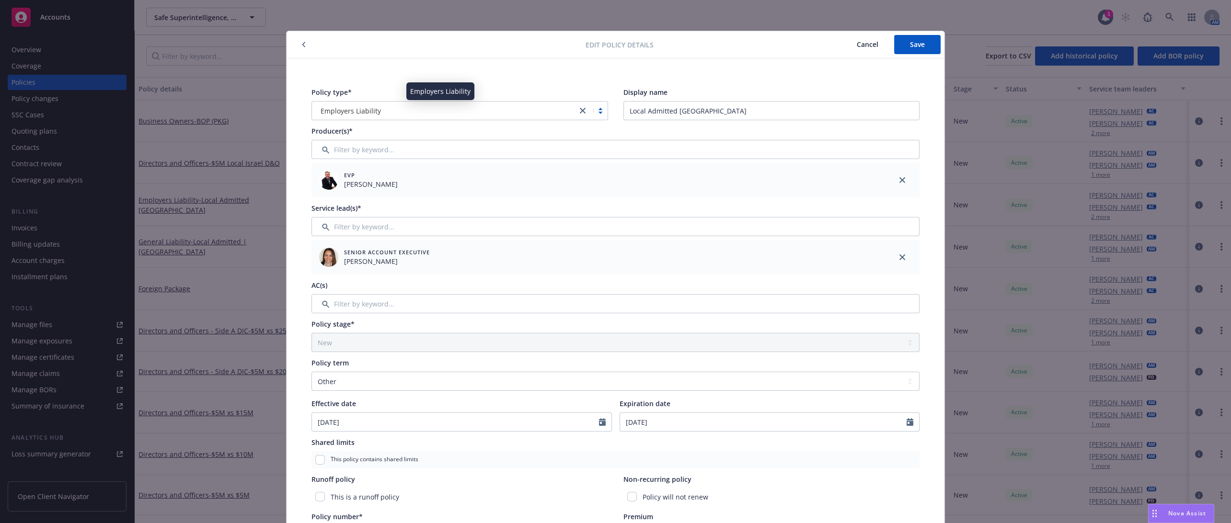
click at [385, 114] on div "Employers Liability" at bounding box center [444, 111] width 255 height 10
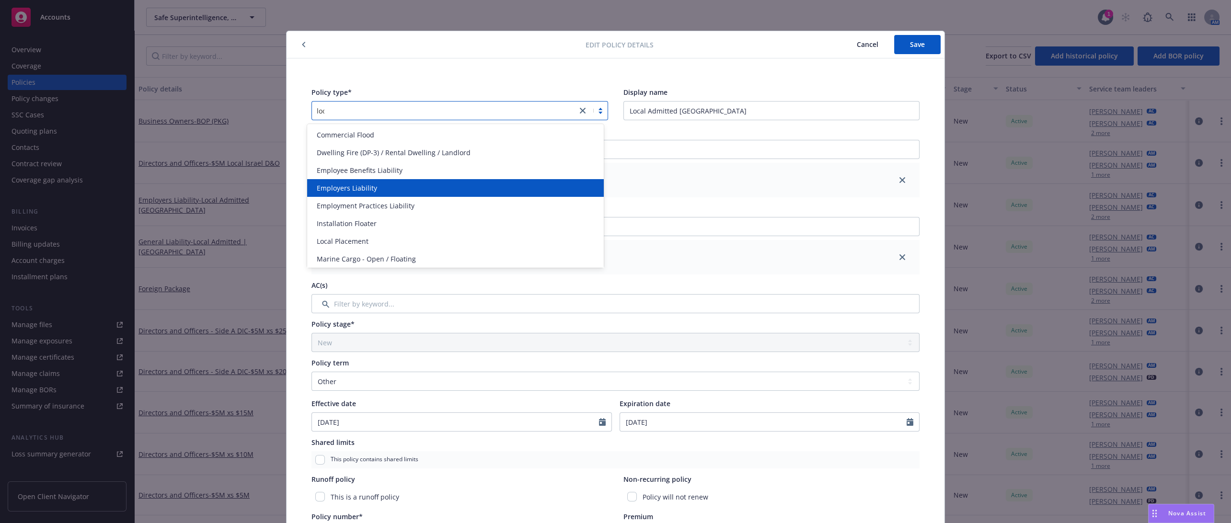
type input "local"
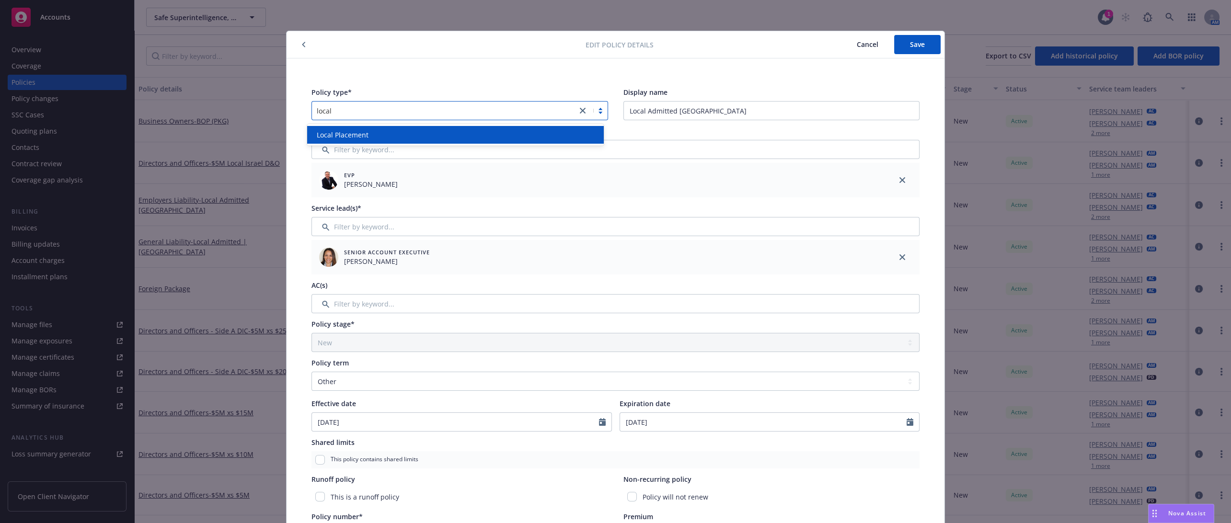
click at [408, 139] on div "Local Placement" at bounding box center [455, 135] width 285 height 10
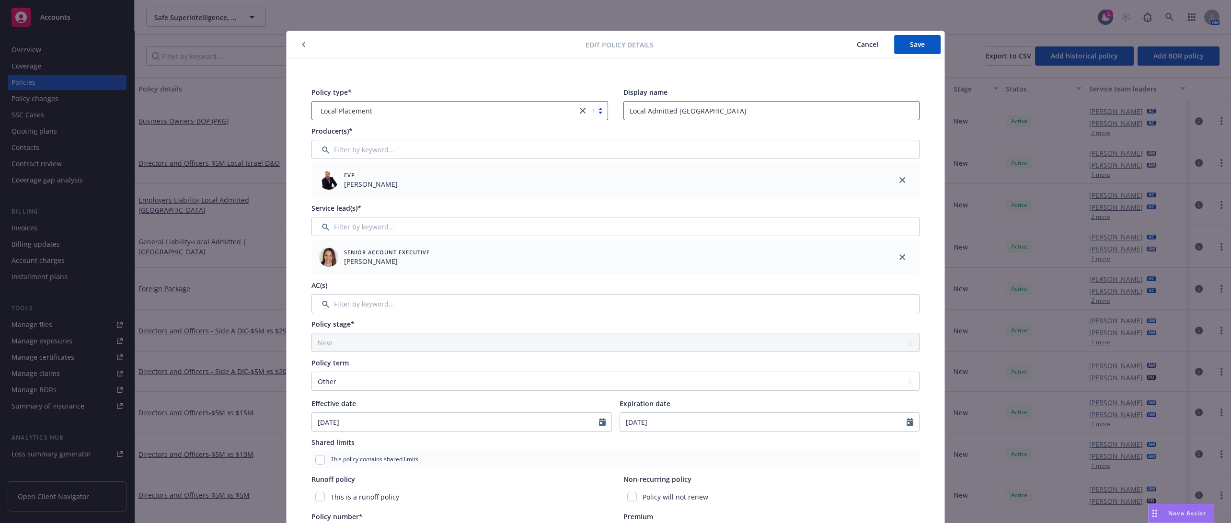
click at [766, 106] on input "Local Admitted Israel" at bounding box center [771, 110] width 297 height 19
drag, startPoint x: 674, startPoint y: 112, endPoint x: 582, endPoint y: 105, distance: 91.7
click at [577, 104] on div "Policy type* Local Placement Display name Local Admitted Israel" at bounding box center [615, 103] width 608 height 33
click at [693, 109] on input "Israel" at bounding box center [771, 110] width 297 height 19
type input "Israel - EL"
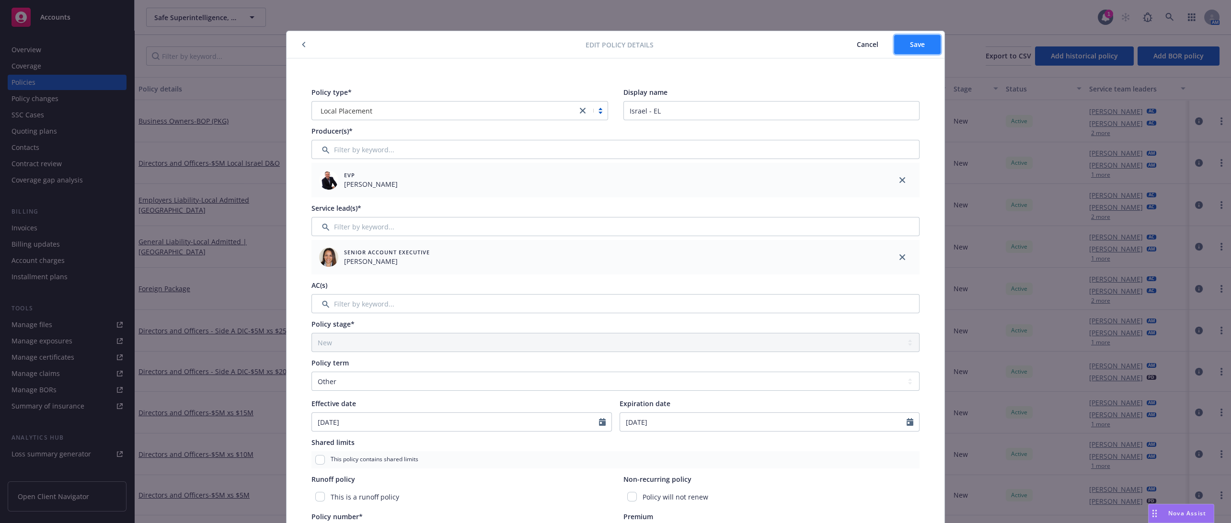
click at [916, 46] on span "Save" at bounding box center [917, 44] width 15 height 9
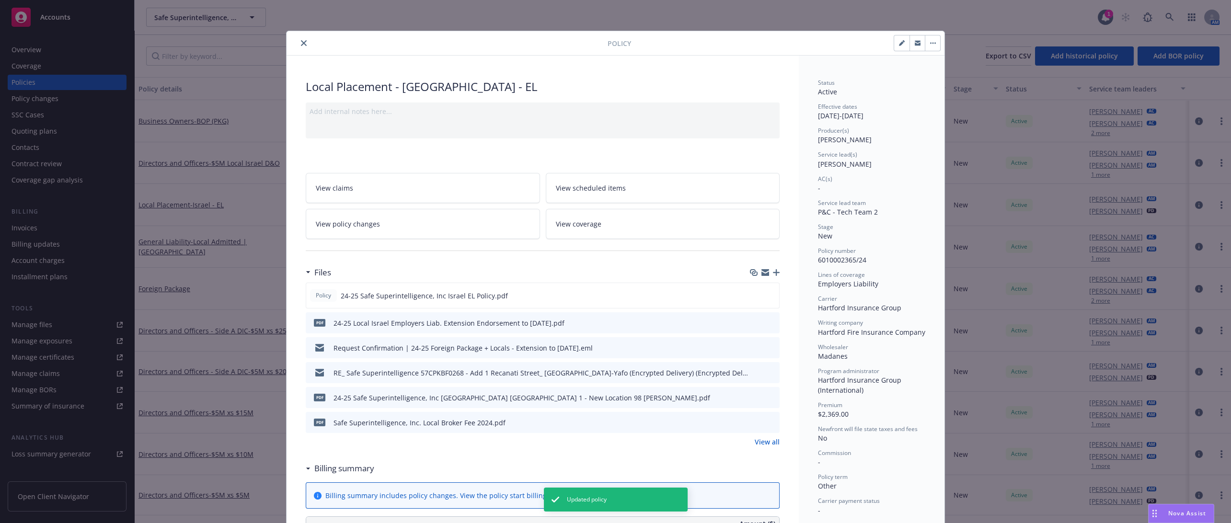
click at [301, 42] on icon "close" at bounding box center [304, 43] width 6 height 6
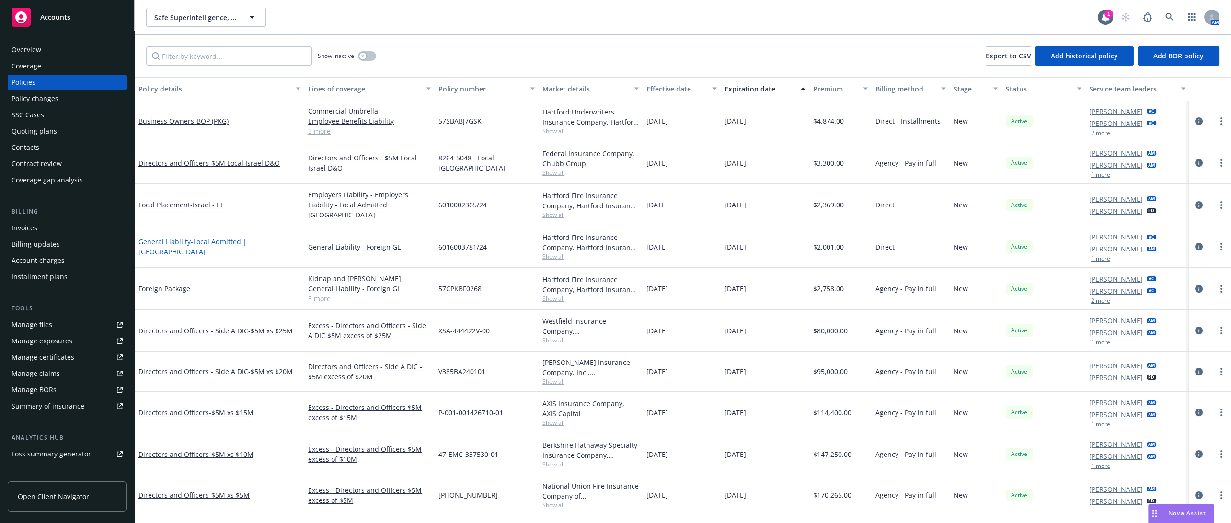
click at [200, 246] on span "- Local Admitted | Israel" at bounding box center [192, 246] width 108 height 19
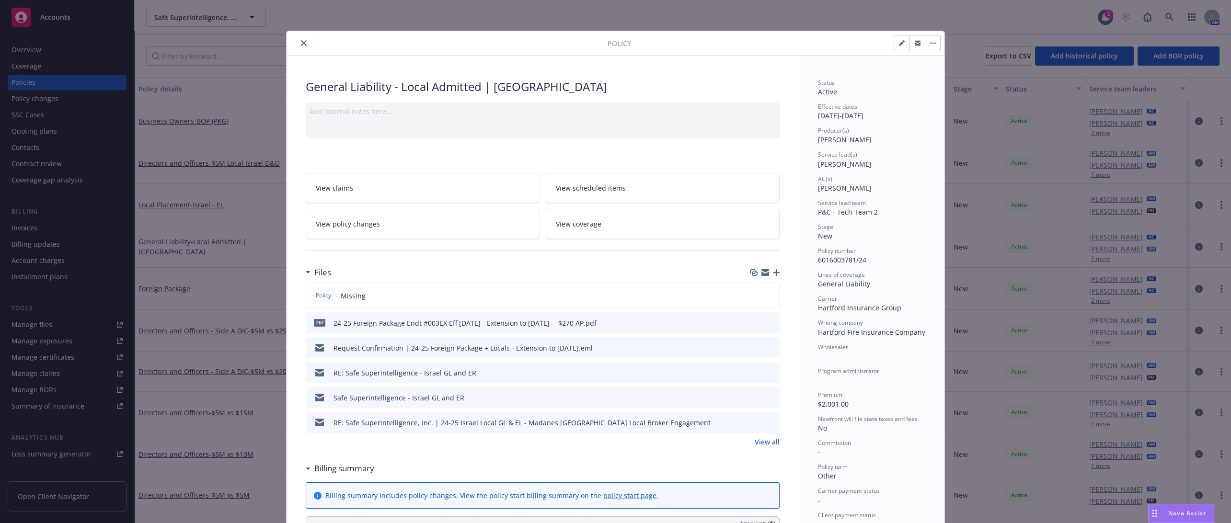
click at [894, 42] on button "button" at bounding box center [901, 42] width 15 height 15
select select "NEW"
select select "other"
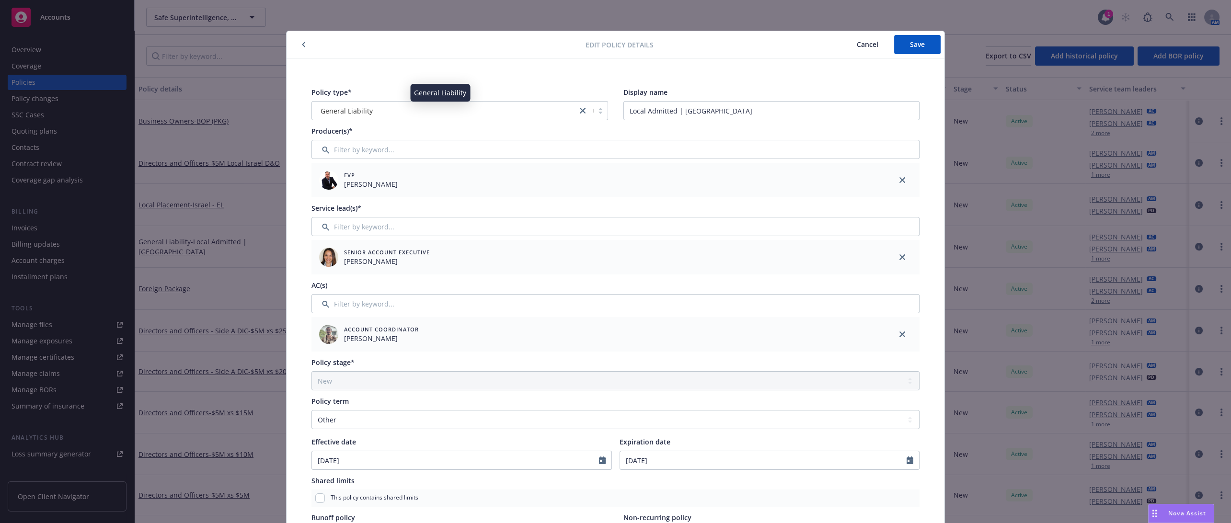
click at [507, 113] on div "General Liability" at bounding box center [444, 111] width 255 height 10
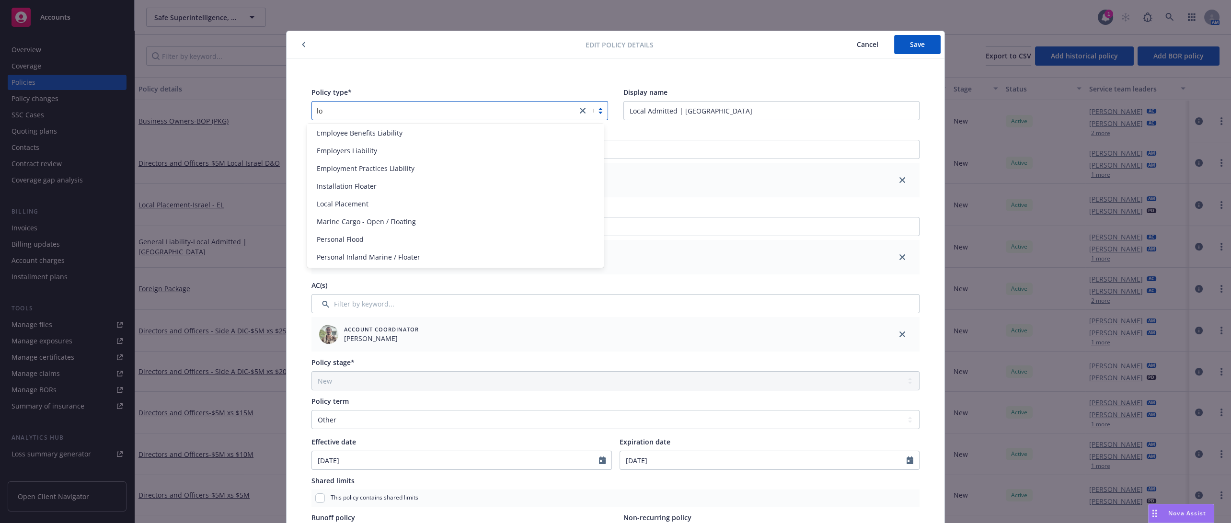
scroll to position [37, 0]
type input "loca"
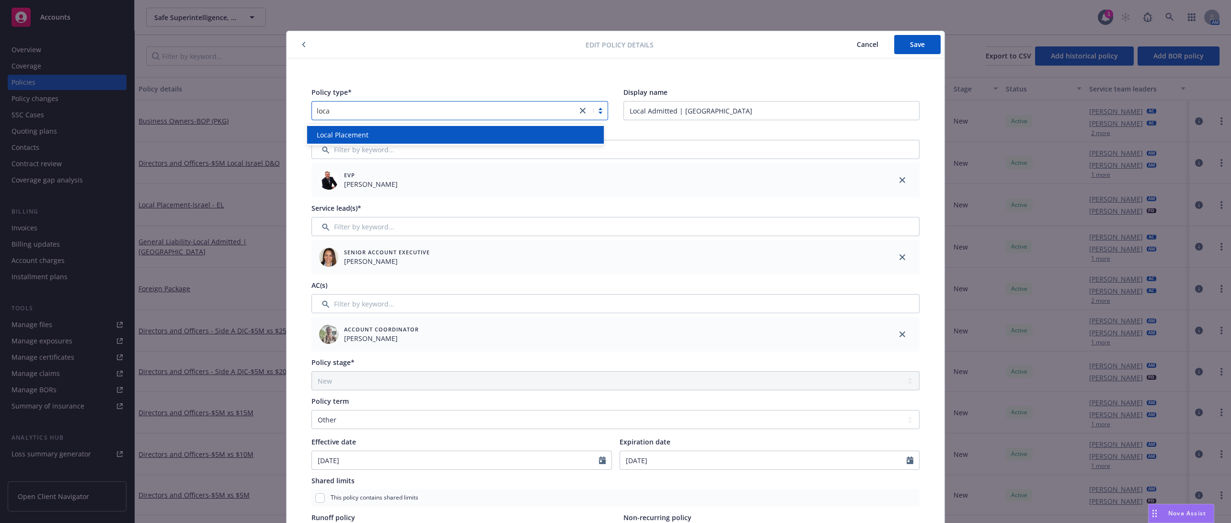
click at [487, 133] on div "Local Placement" at bounding box center [455, 135] width 285 height 10
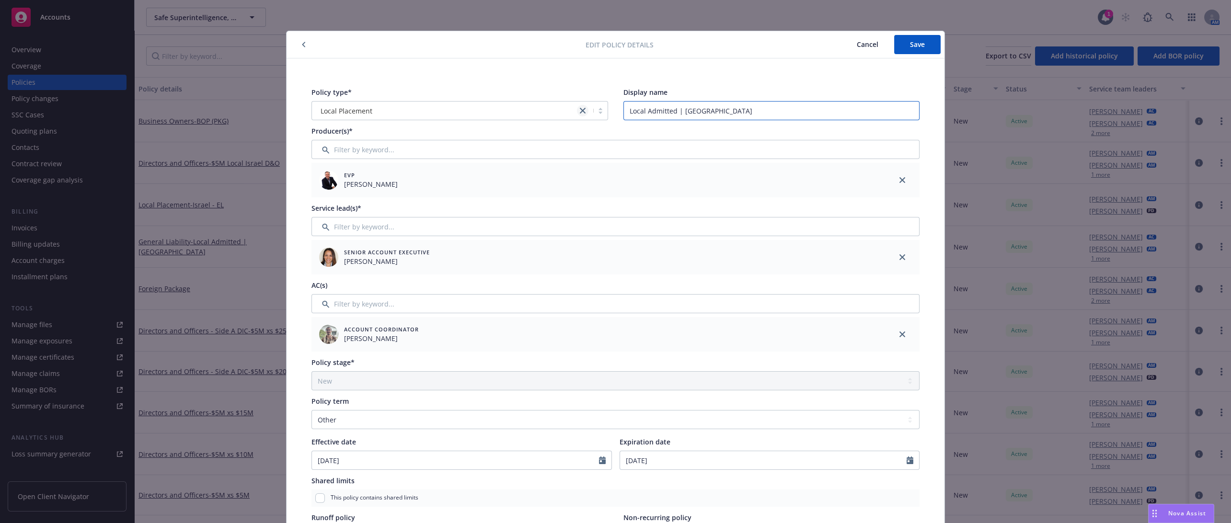
drag, startPoint x: 677, startPoint y: 112, endPoint x: 580, endPoint y: 108, distance: 97.3
click at [580, 108] on div "Policy type* Local Placement Display name Local Admitted | Israel" at bounding box center [615, 103] width 608 height 33
click at [709, 114] on input "Israel" at bounding box center [771, 110] width 297 height 19
type input "Israel - GL"
click at [904, 41] on button "Save" at bounding box center [917, 44] width 46 height 19
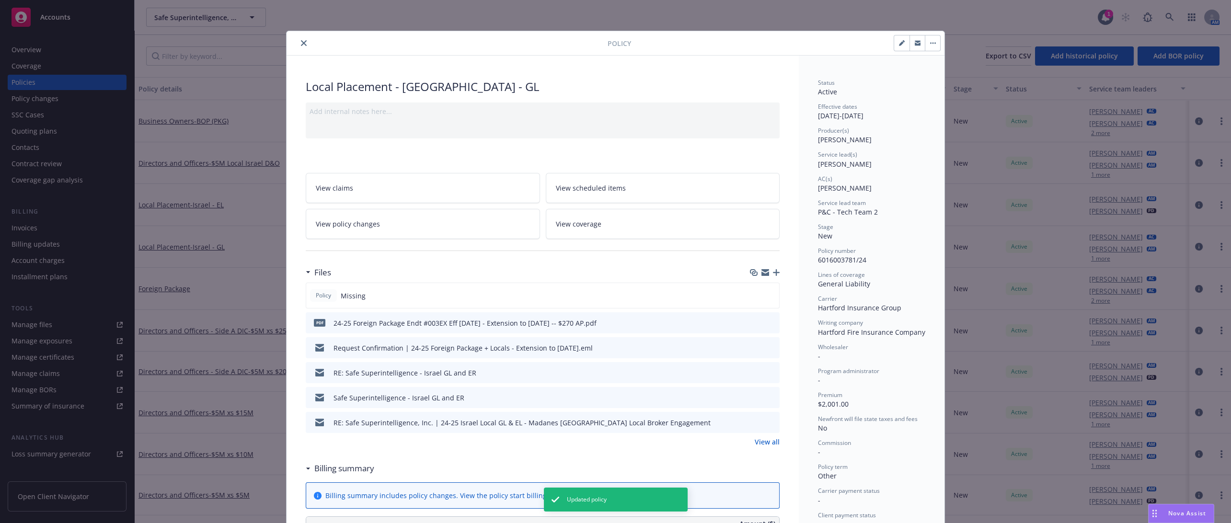
click at [305, 42] on button "close" at bounding box center [303, 42] width 11 height 11
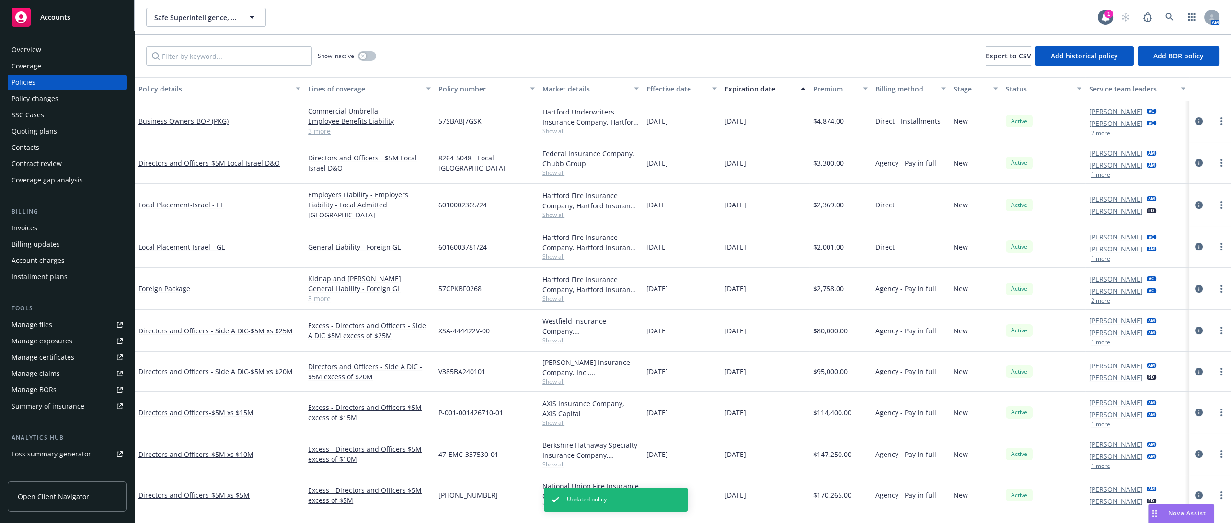
click at [301, 43] on div "Show inactive Export to CSV Add historical policy Add BOR policy" at bounding box center [683, 56] width 1096 height 42
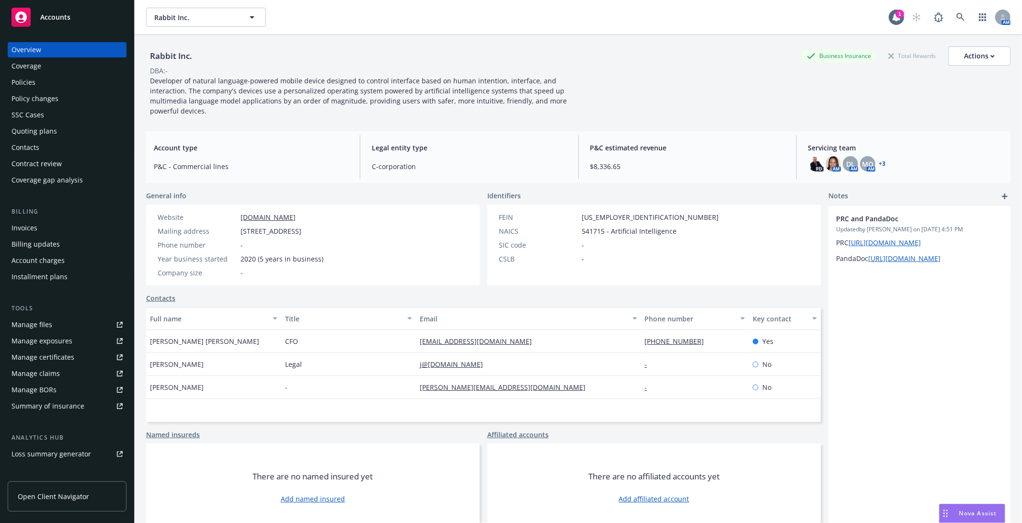
click at [91, 80] on div "Policies" at bounding box center [66, 82] width 111 height 15
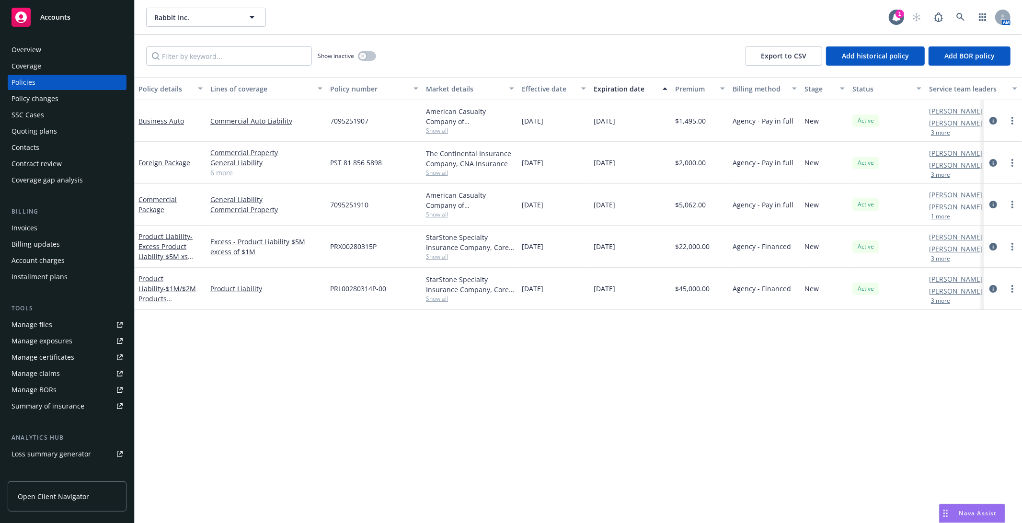
click at [64, 227] on div "Invoices" at bounding box center [66, 227] width 111 height 15
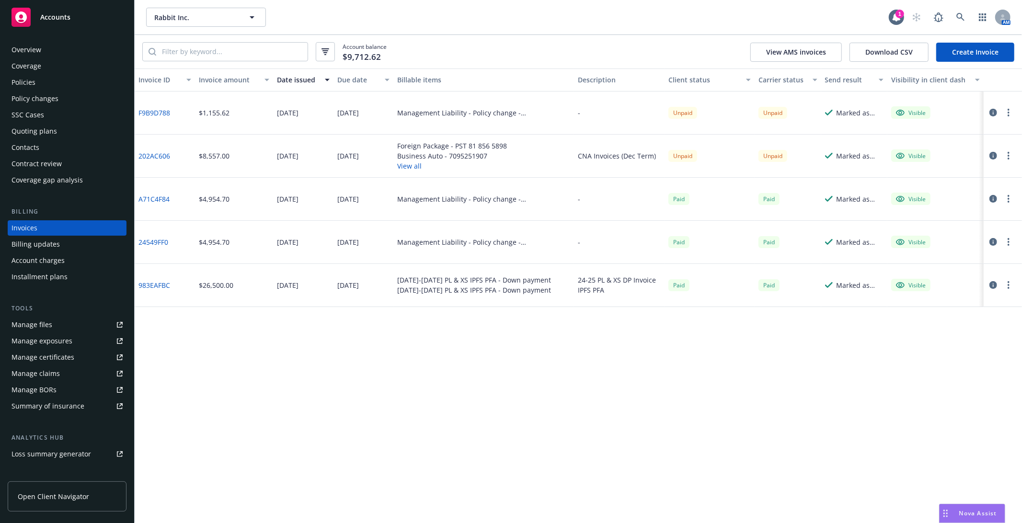
click at [64, 80] on div "Policies" at bounding box center [66, 82] width 111 height 15
